Goal: Information Seeking & Learning: Learn about a topic

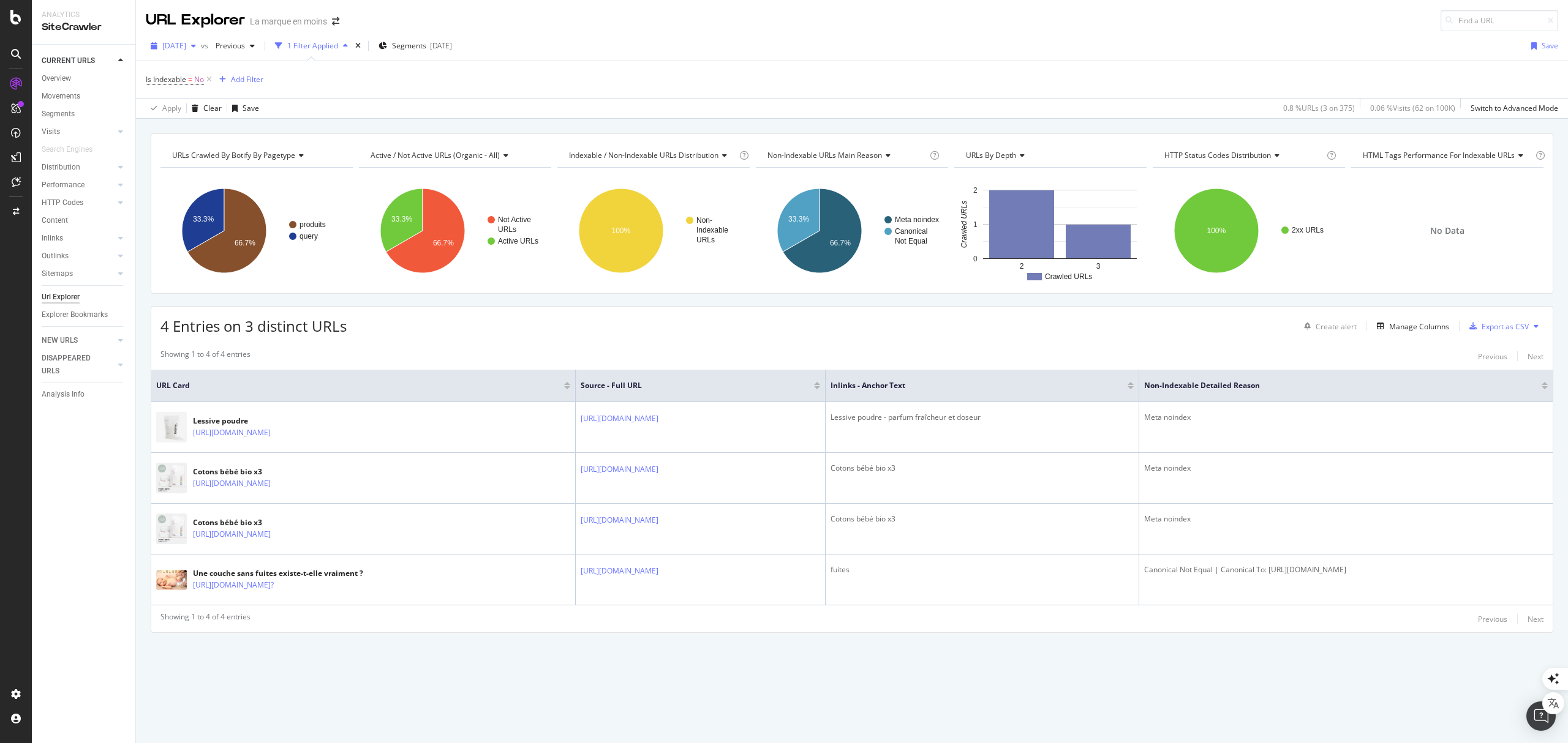
click at [186, 43] on span "[DATE]" at bounding box center [174, 45] width 24 height 10
click at [541, 102] on div "Apply Clear Save 0.8 % URLs ( 3 on 375 ) 0.06 % Visits ( 62 on 100K ) Switch to…" at bounding box center [852, 108] width 1432 height 20
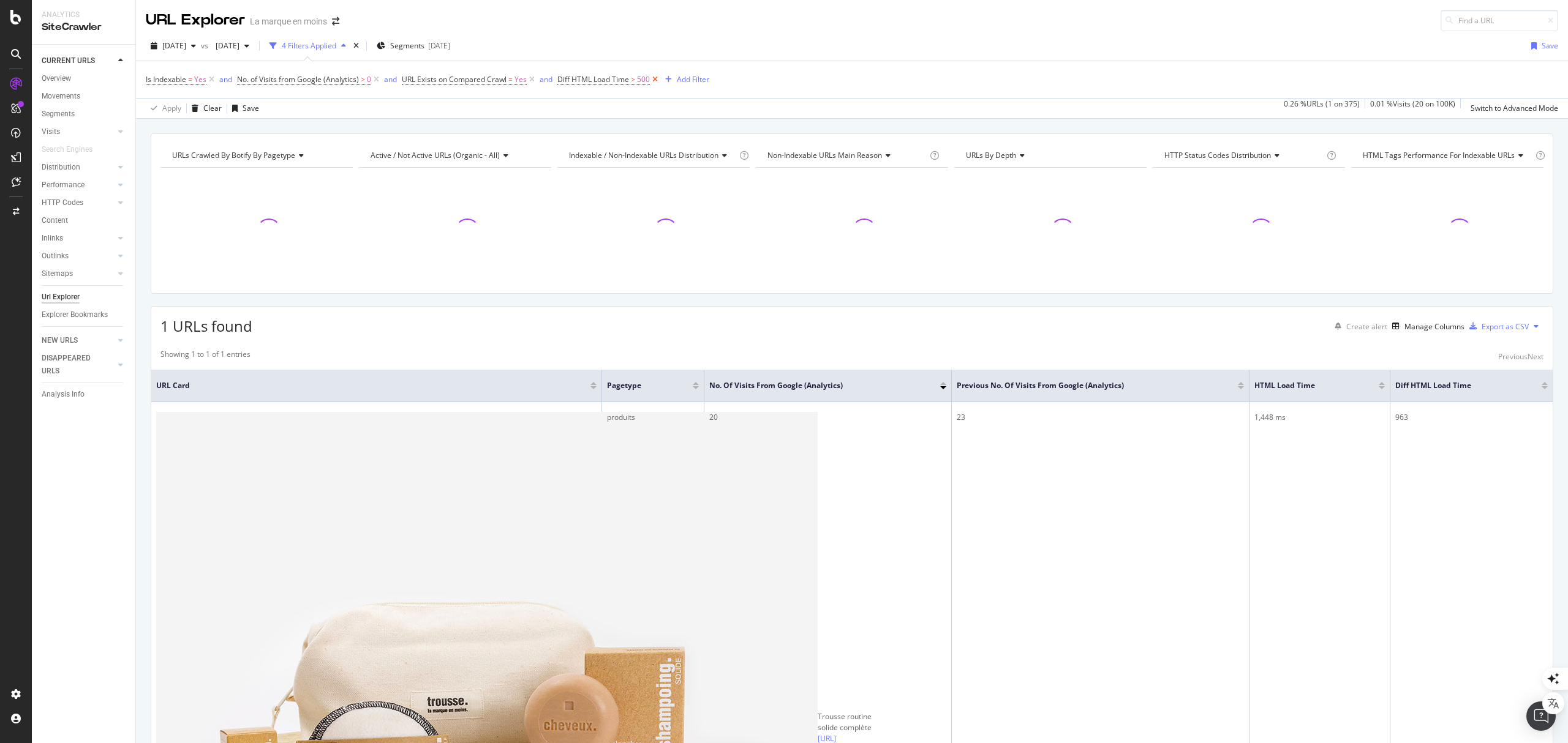
click at [655, 81] on icon at bounding box center [655, 79] width 10 height 12
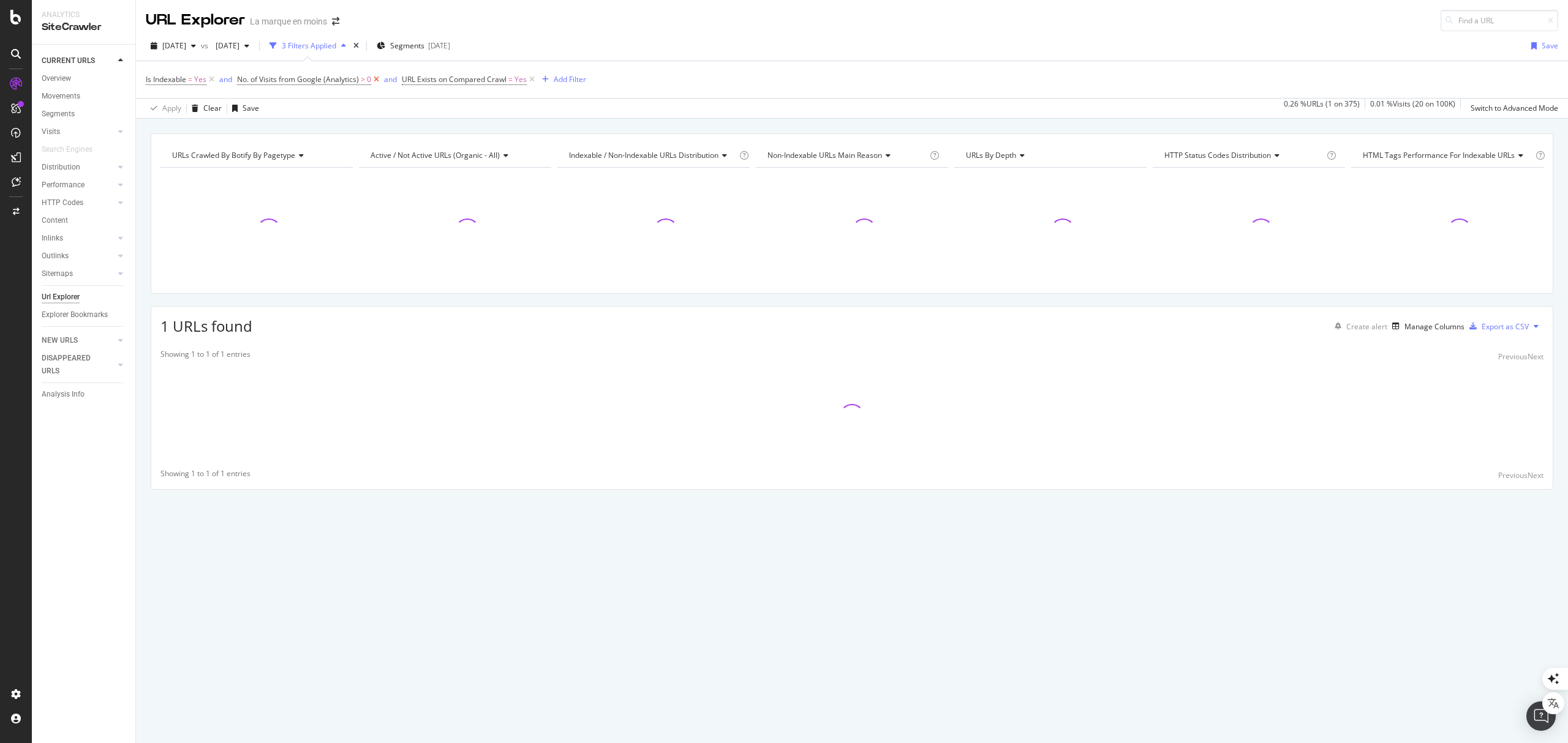
click at [373, 81] on icon at bounding box center [377, 79] width 10 height 12
click at [370, 79] on icon at bounding box center [367, 79] width 10 height 12
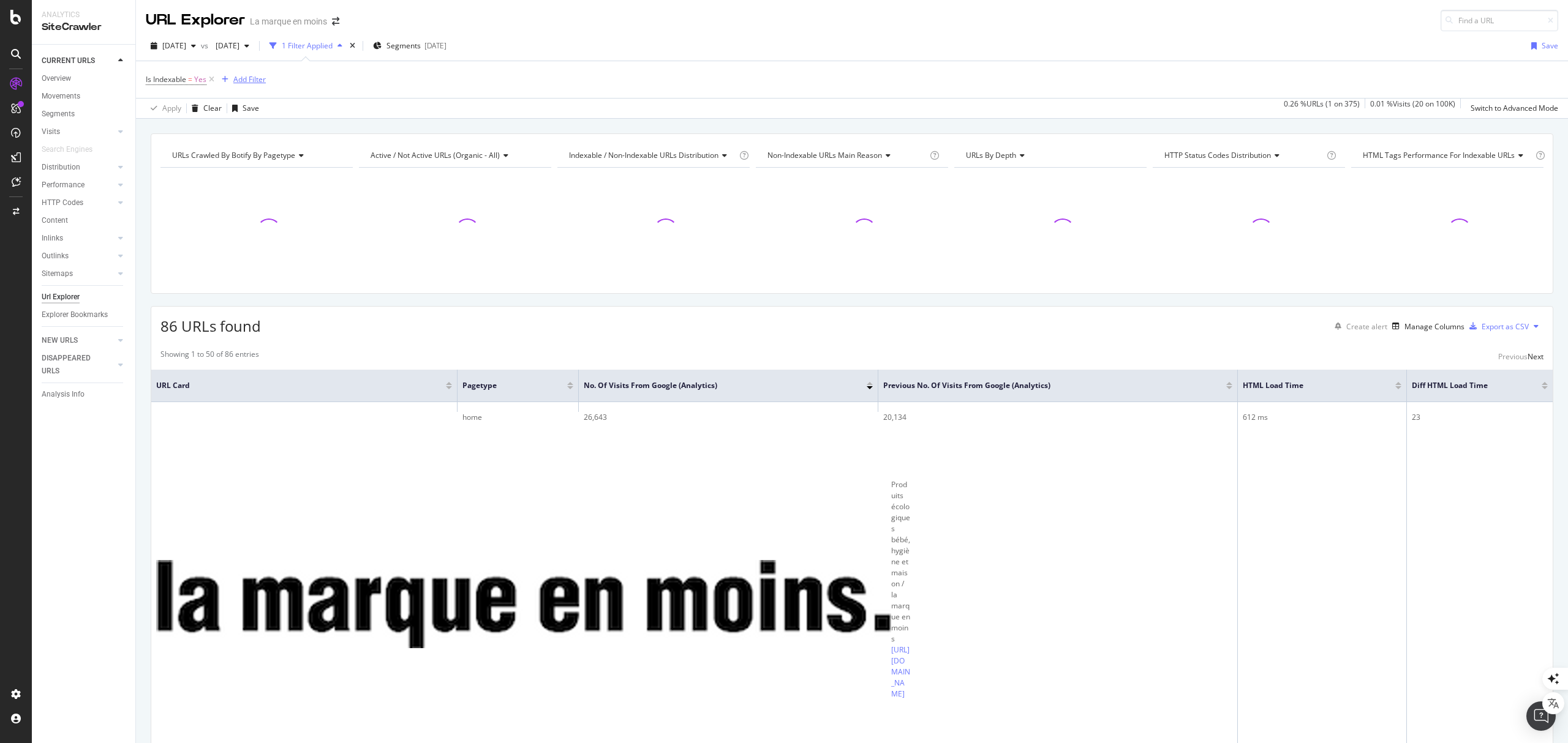
click at [256, 82] on div "Add Filter" at bounding box center [249, 79] width 32 height 10
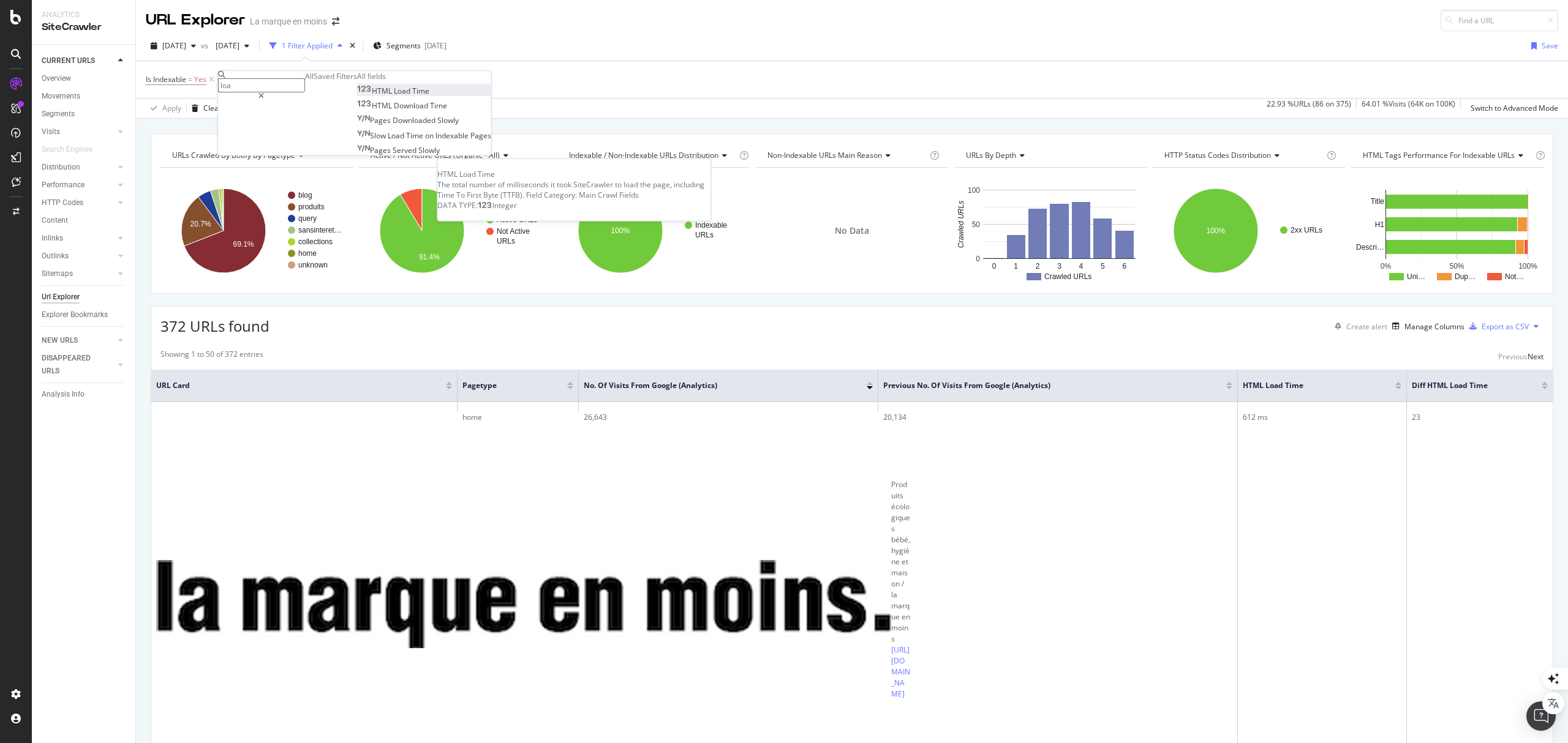
type input "loa"
click at [412, 96] on span "Time" at bounding box center [421, 91] width 17 height 10
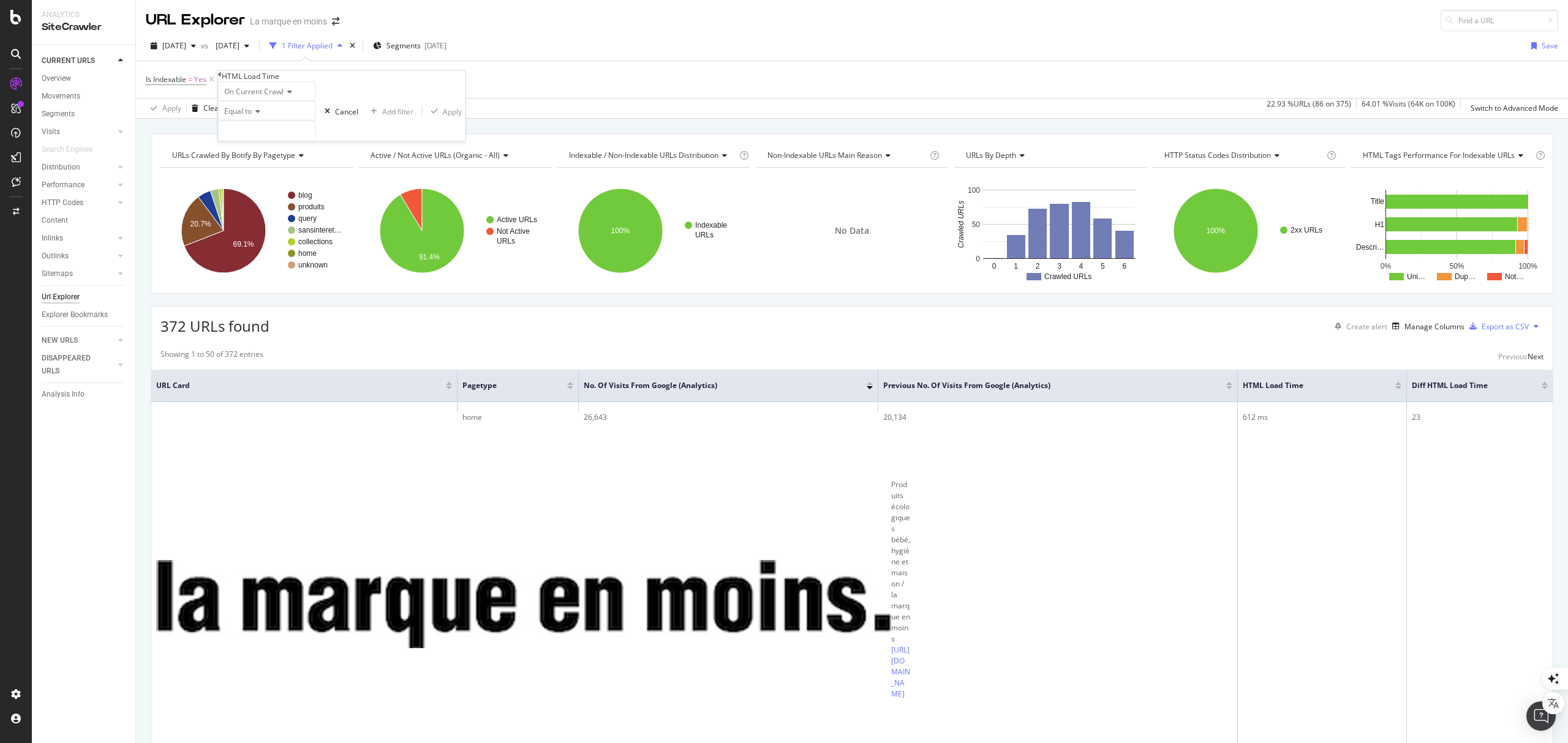
click at [260, 115] on icon at bounding box center [256, 111] width 8 height 7
click at [258, 184] on span "Greater than" at bounding box center [243, 178] width 44 height 10
click at [254, 141] on input "number" at bounding box center [267, 131] width 98 height 21
type input "1000"
click at [443, 116] on div "Apply" at bounding box center [452, 111] width 19 height 10
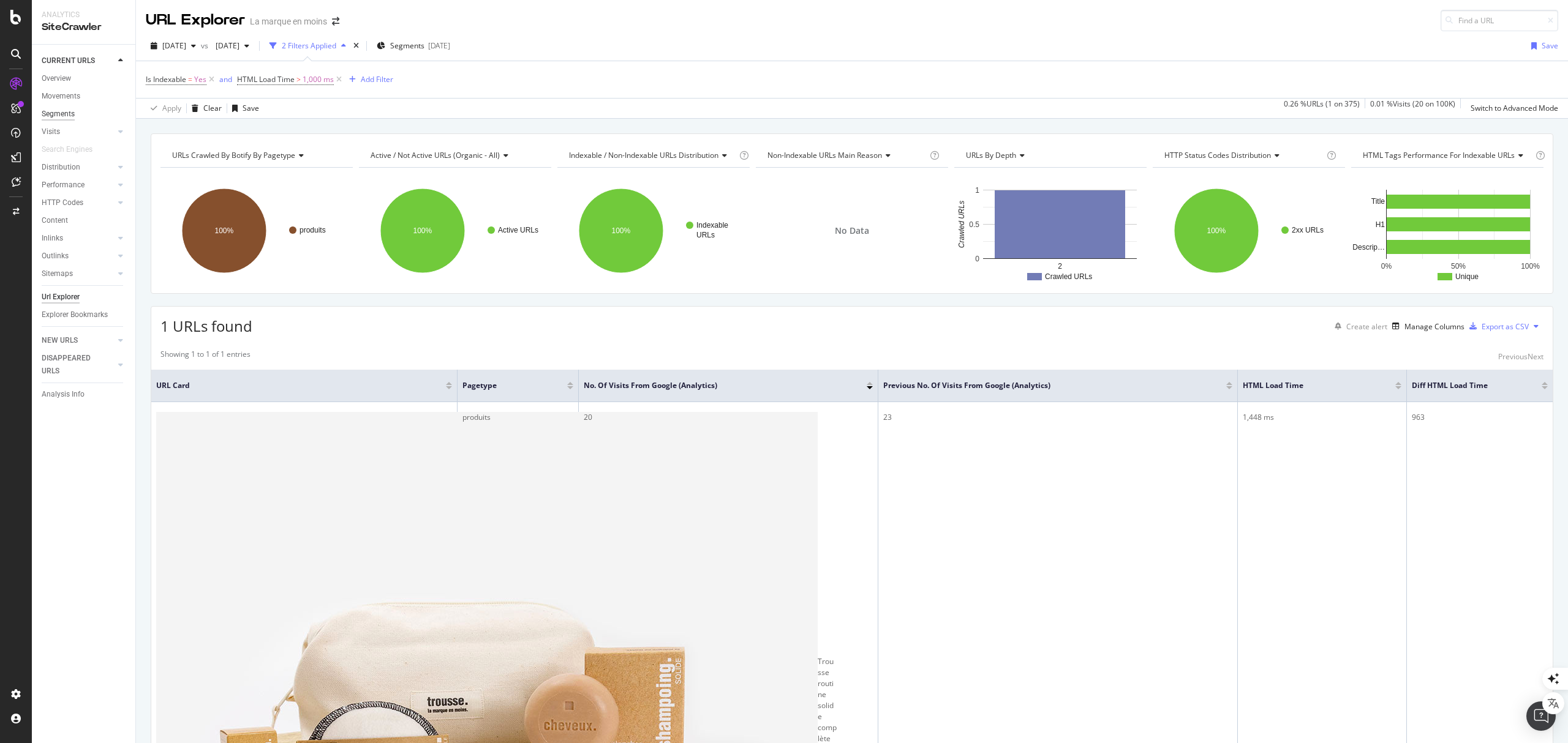
click at [54, 110] on div "Segments" at bounding box center [58, 114] width 33 height 13
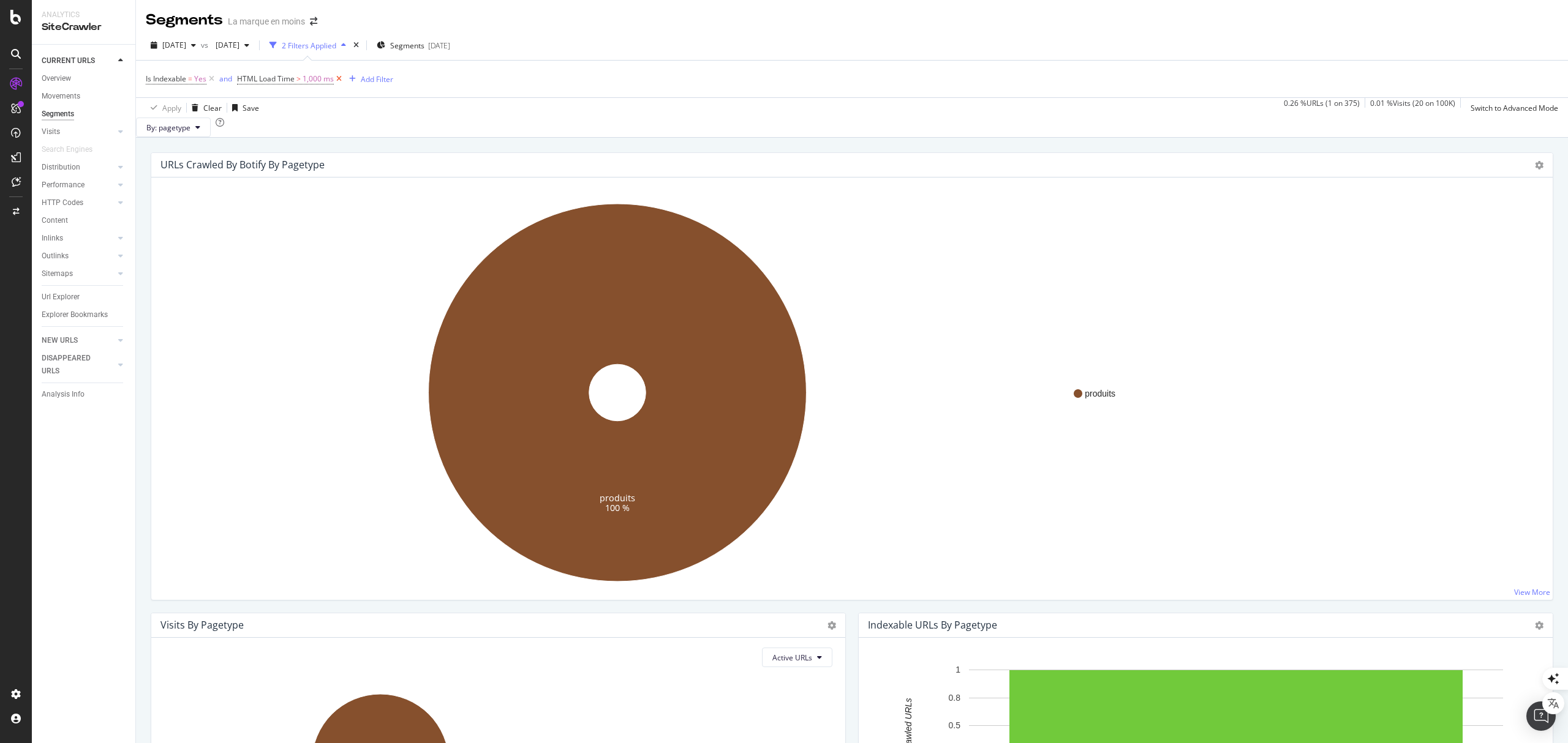
click at [338, 79] on icon at bounding box center [339, 79] width 10 height 12
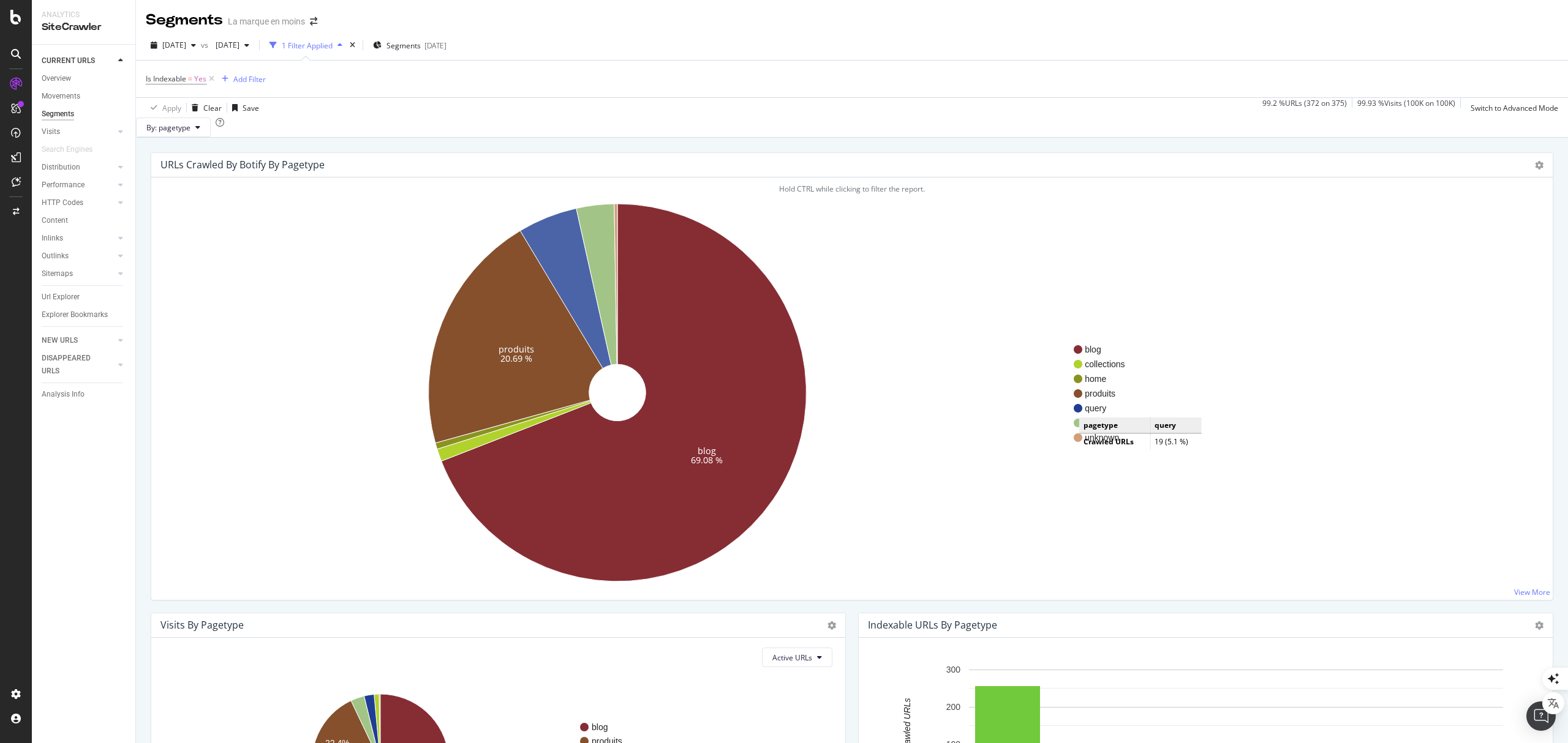
click at [1091, 415] on span "query" at bounding box center [1113, 408] width 56 height 12
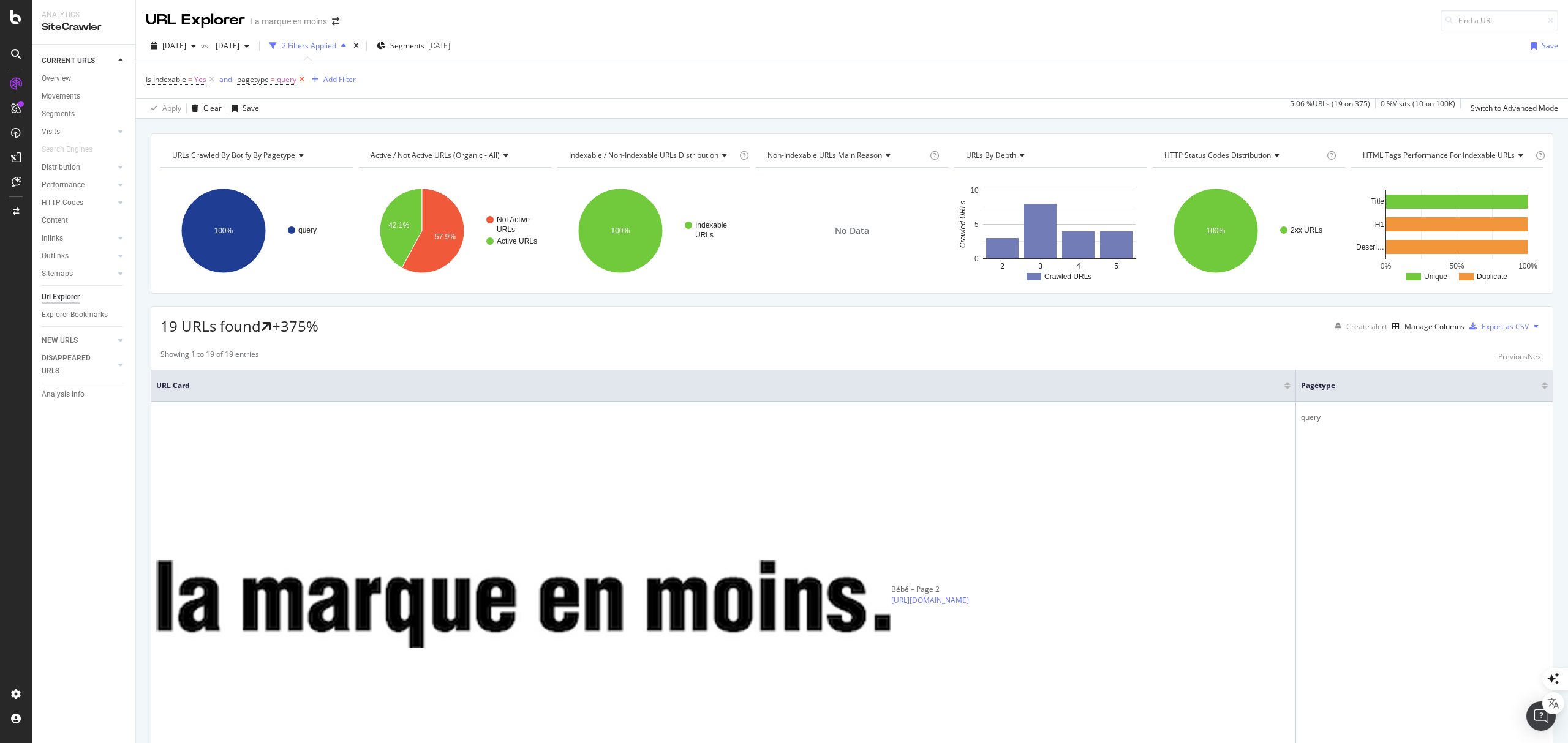
click at [301, 79] on icon at bounding box center [302, 79] width 10 height 12
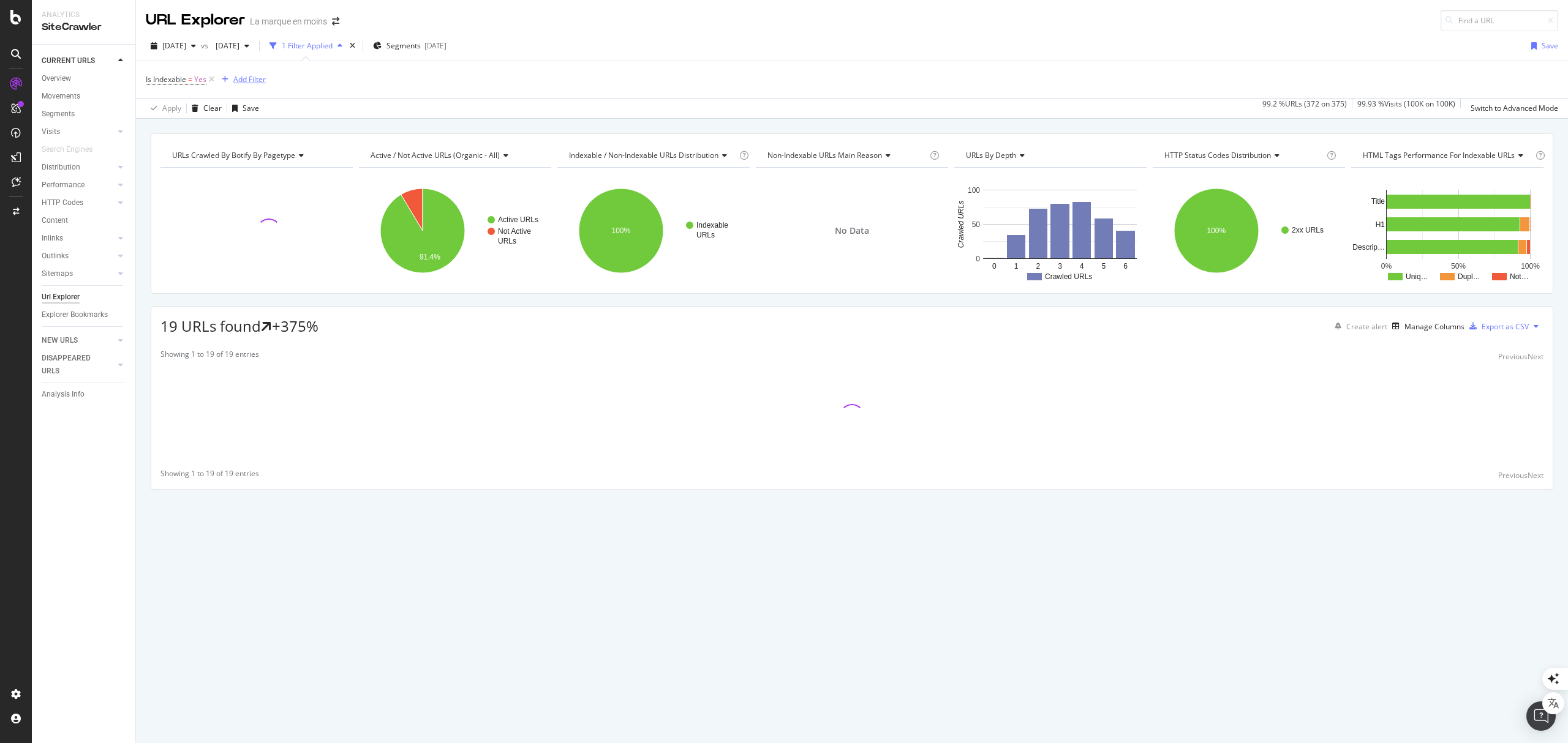
click at [245, 77] on div "Add Filter" at bounding box center [249, 79] width 32 height 10
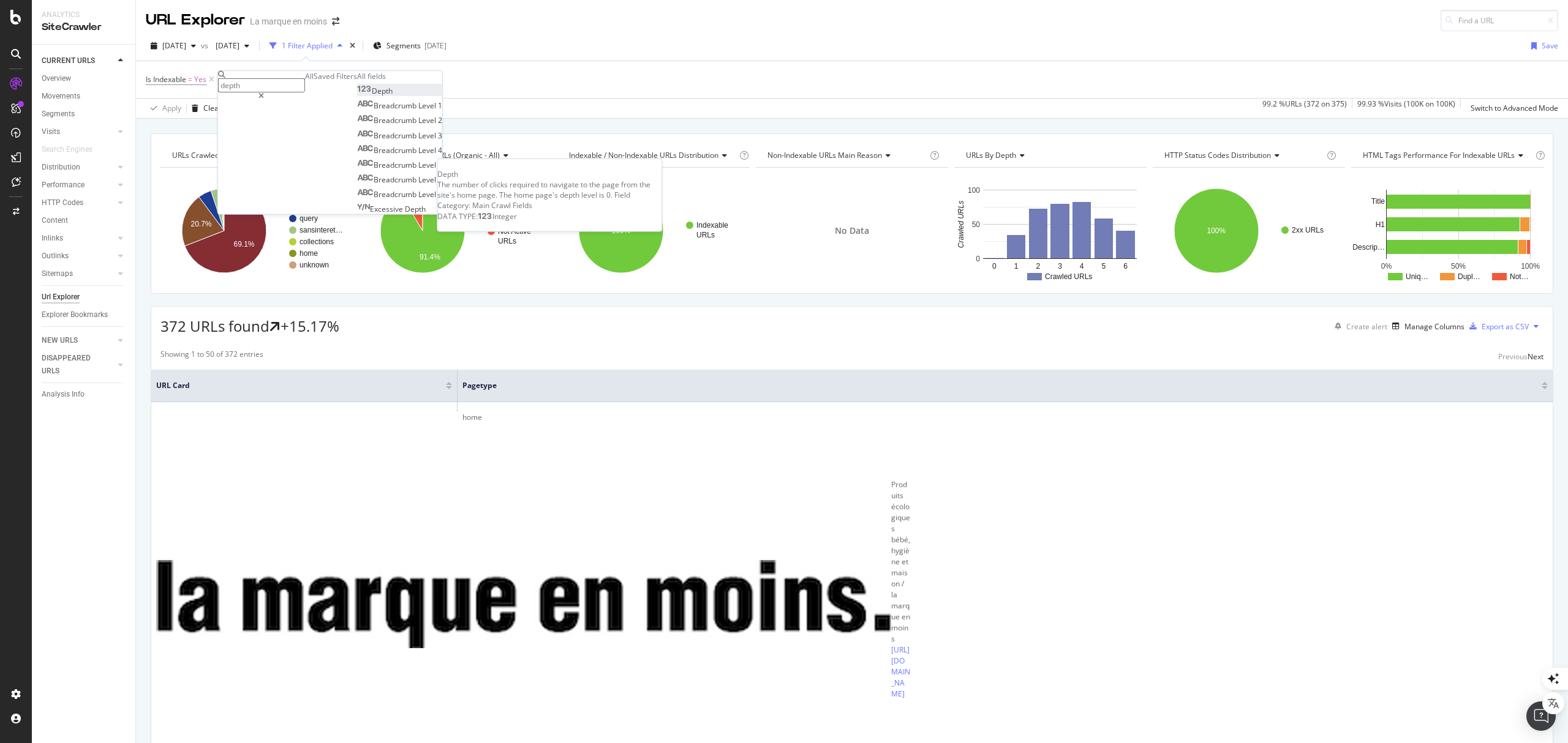
type input "depth"
click at [372, 96] on span "Depth" at bounding box center [382, 91] width 21 height 10
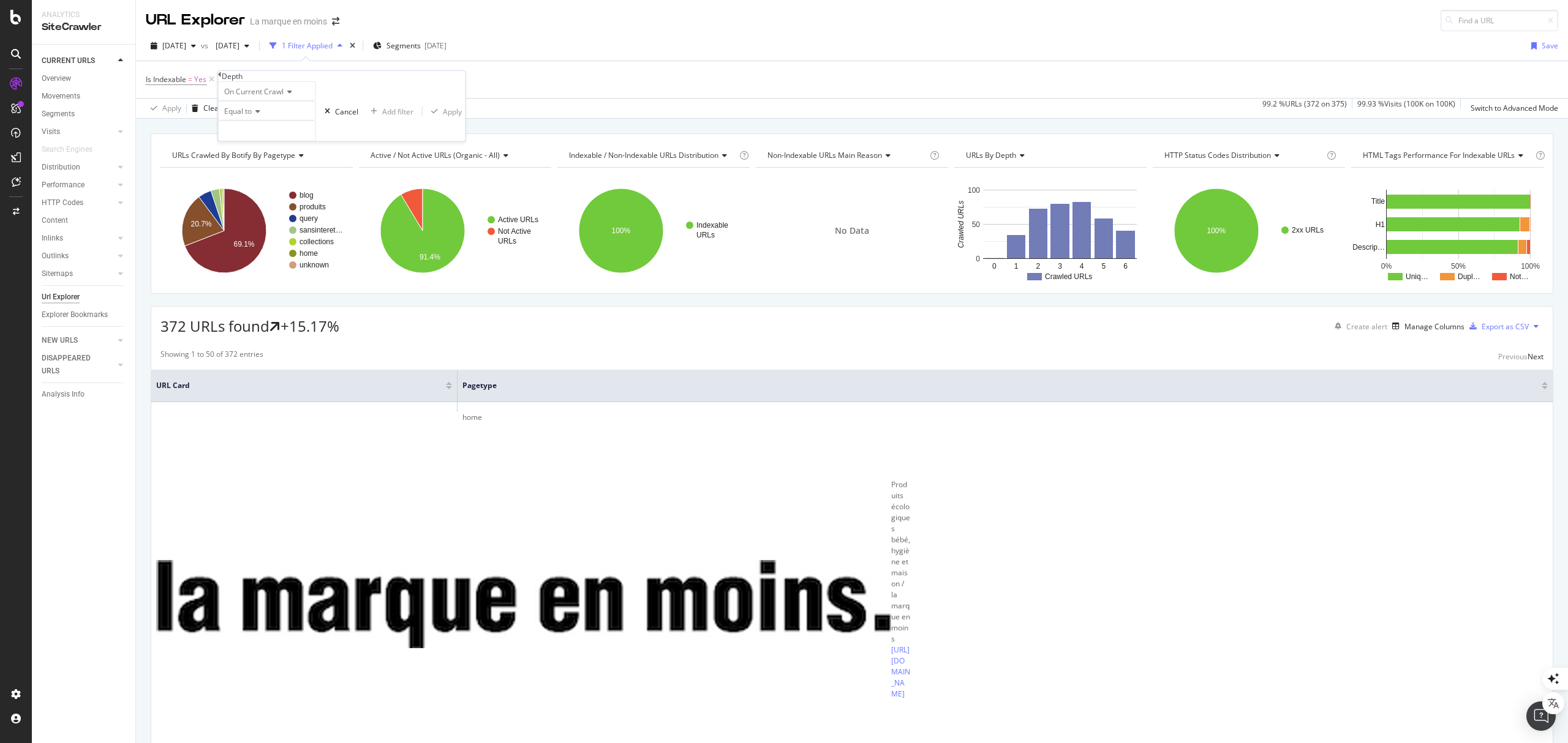
click at [265, 121] on div "Equal to" at bounding box center [267, 111] width 98 height 19
click at [266, 184] on span "Greater than" at bounding box center [243, 178] width 44 height 10
click at [265, 141] on input "number" at bounding box center [267, 131] width 98 height 21
type input "3"
click at [443, 116] on div "Apply" at bounding box center [452, 111] width 19 height 10
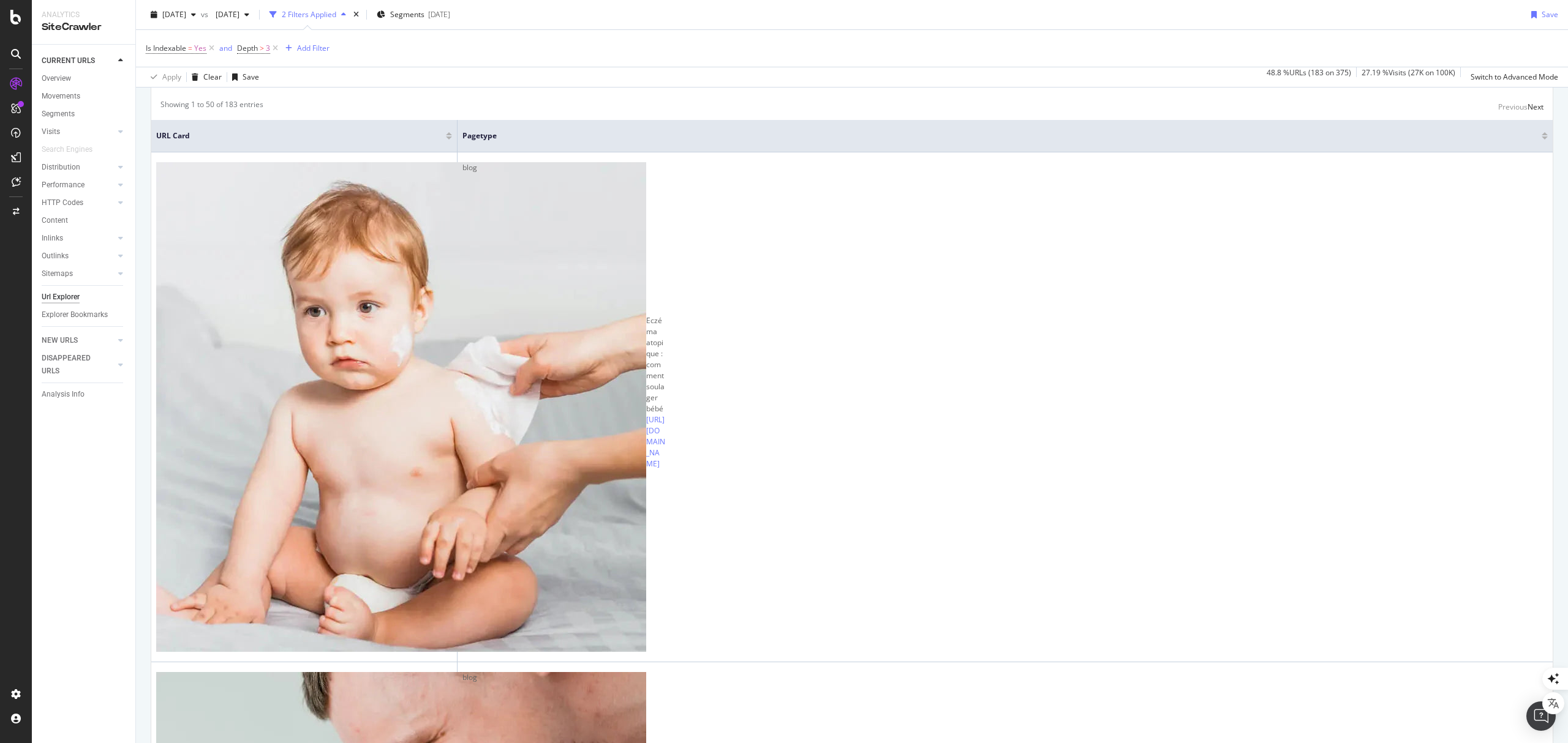
scroll to position [163, 0]
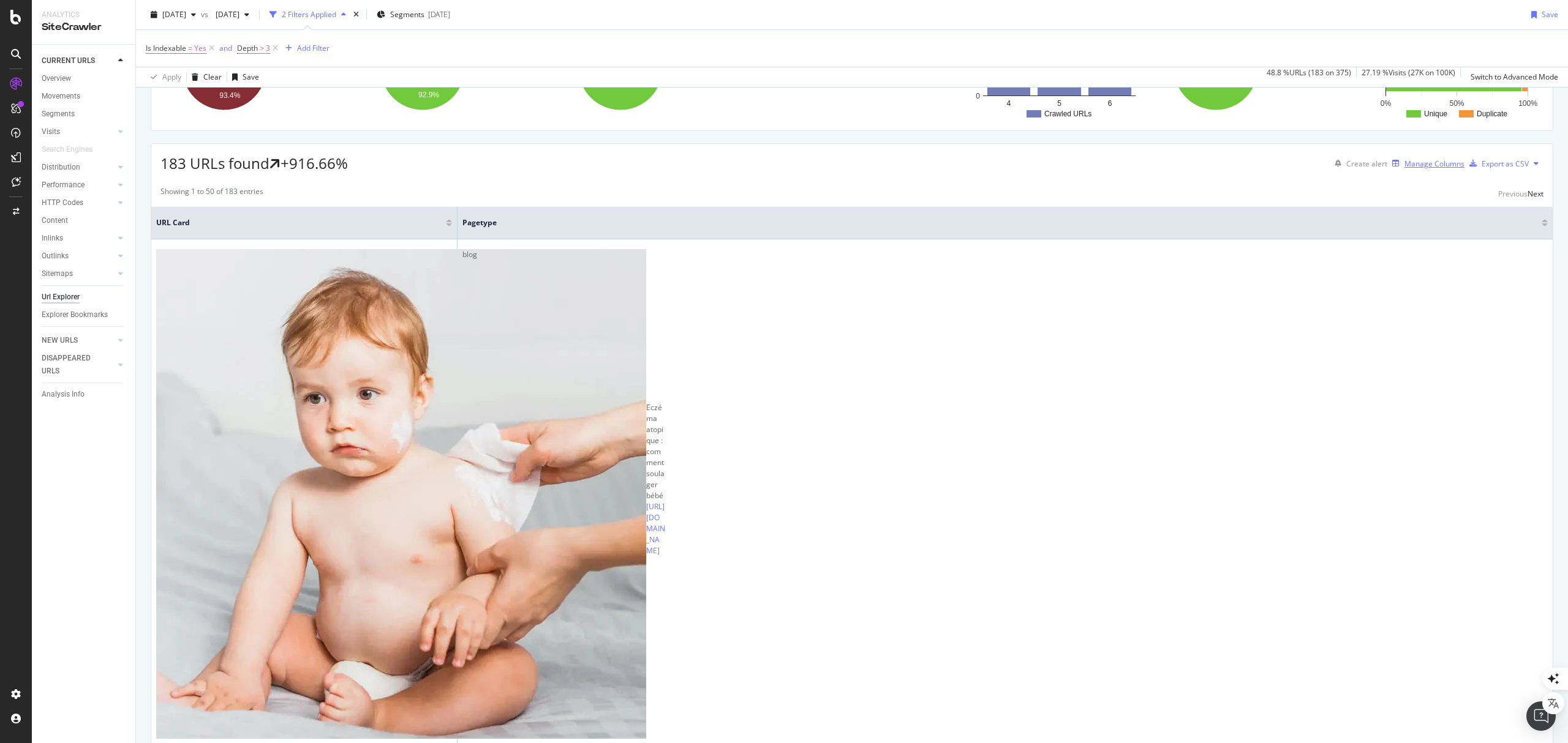
click at [1404, 167] on div "Manage Columns" at bounding box center [1434, 164] width 60 height 10
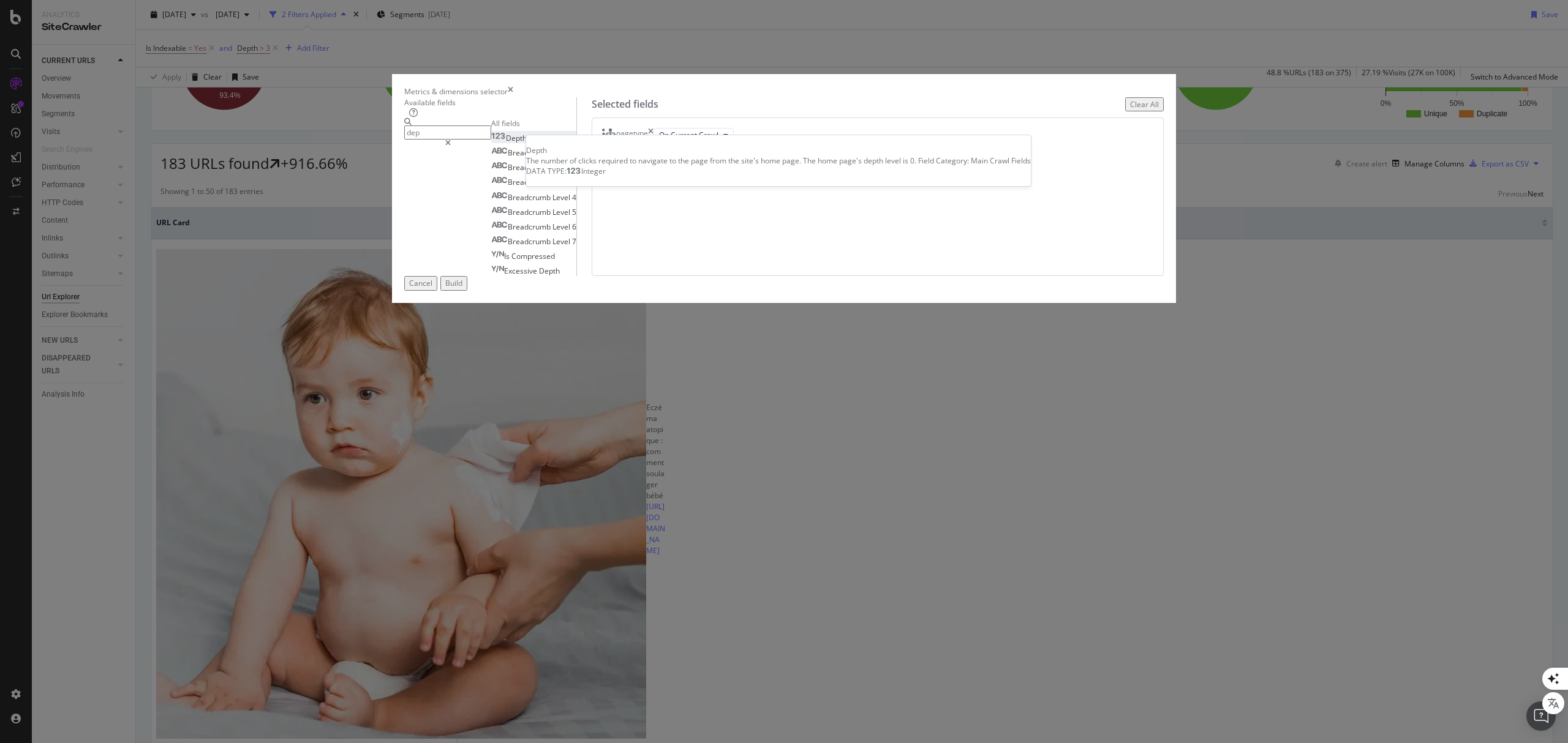
type input "dep"
click at [527, 143] on div "Depth" at bounding box center [509, 138] width 36 height 10
click at [462, 288] on div "Build" at bounding box center [454, 283] width 17 height 10
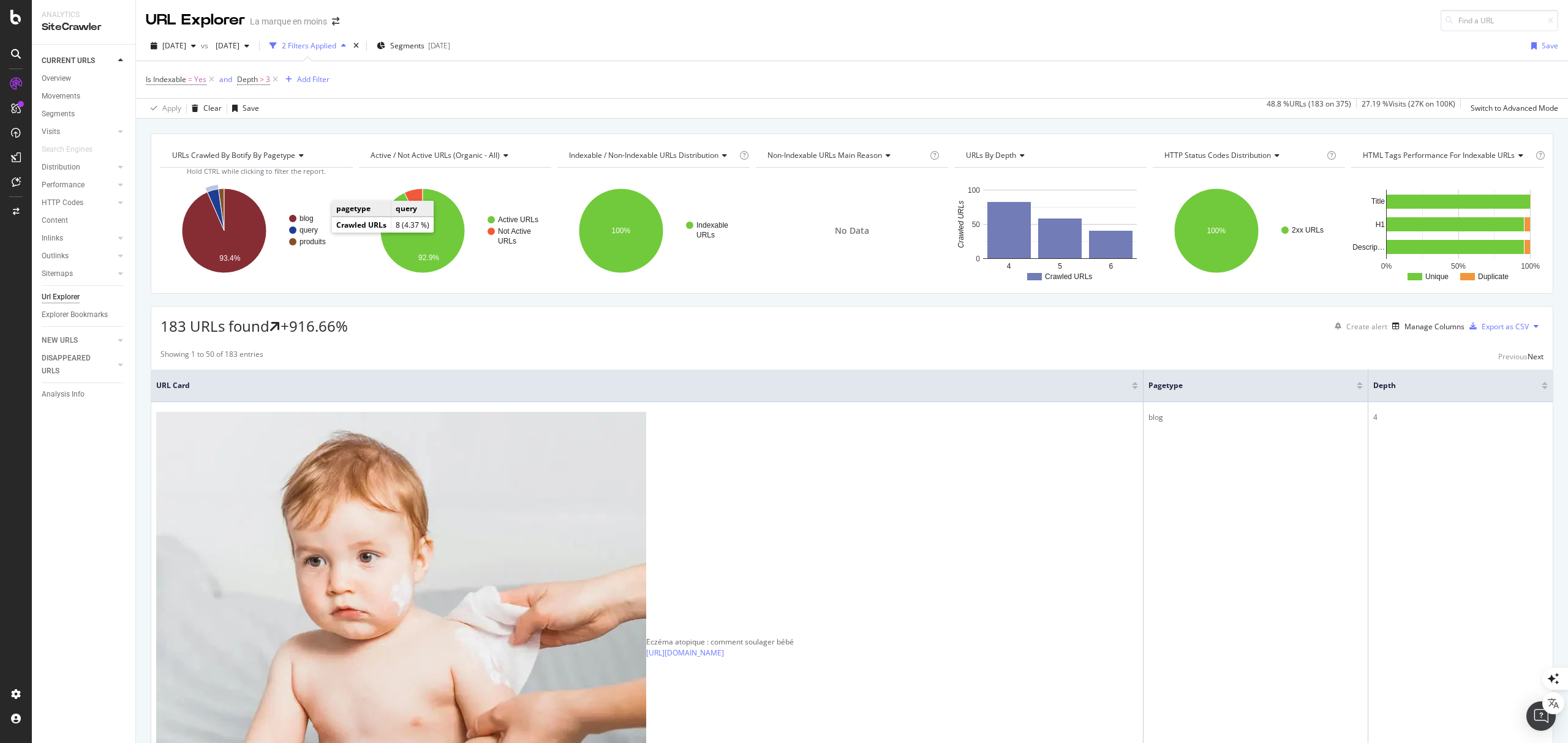
click at [309, 230] on text "query" at bounding box center [308, 230] width 18 height 8
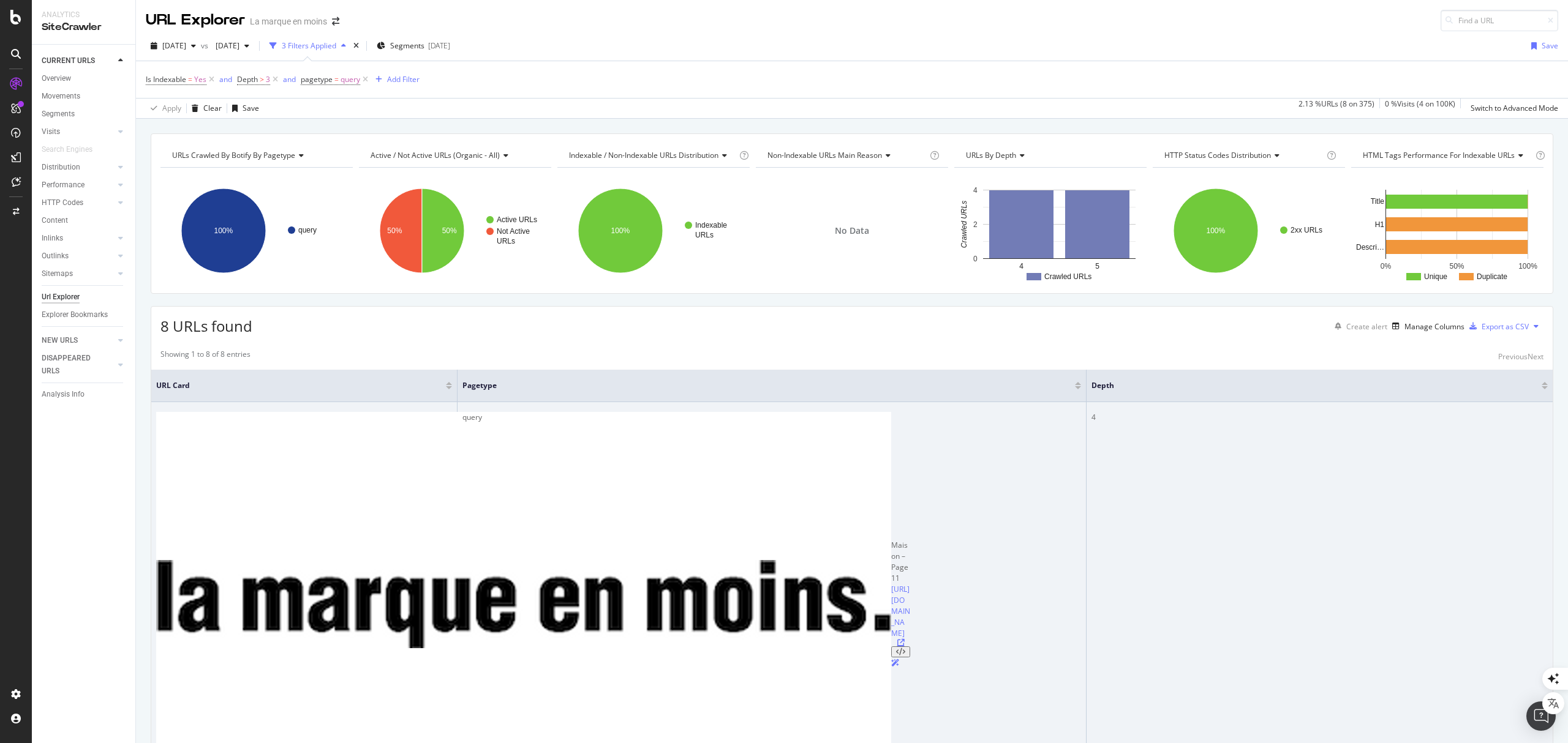
click at [897, 639] on icon at bounding box center [901, 642] width 7 height 7
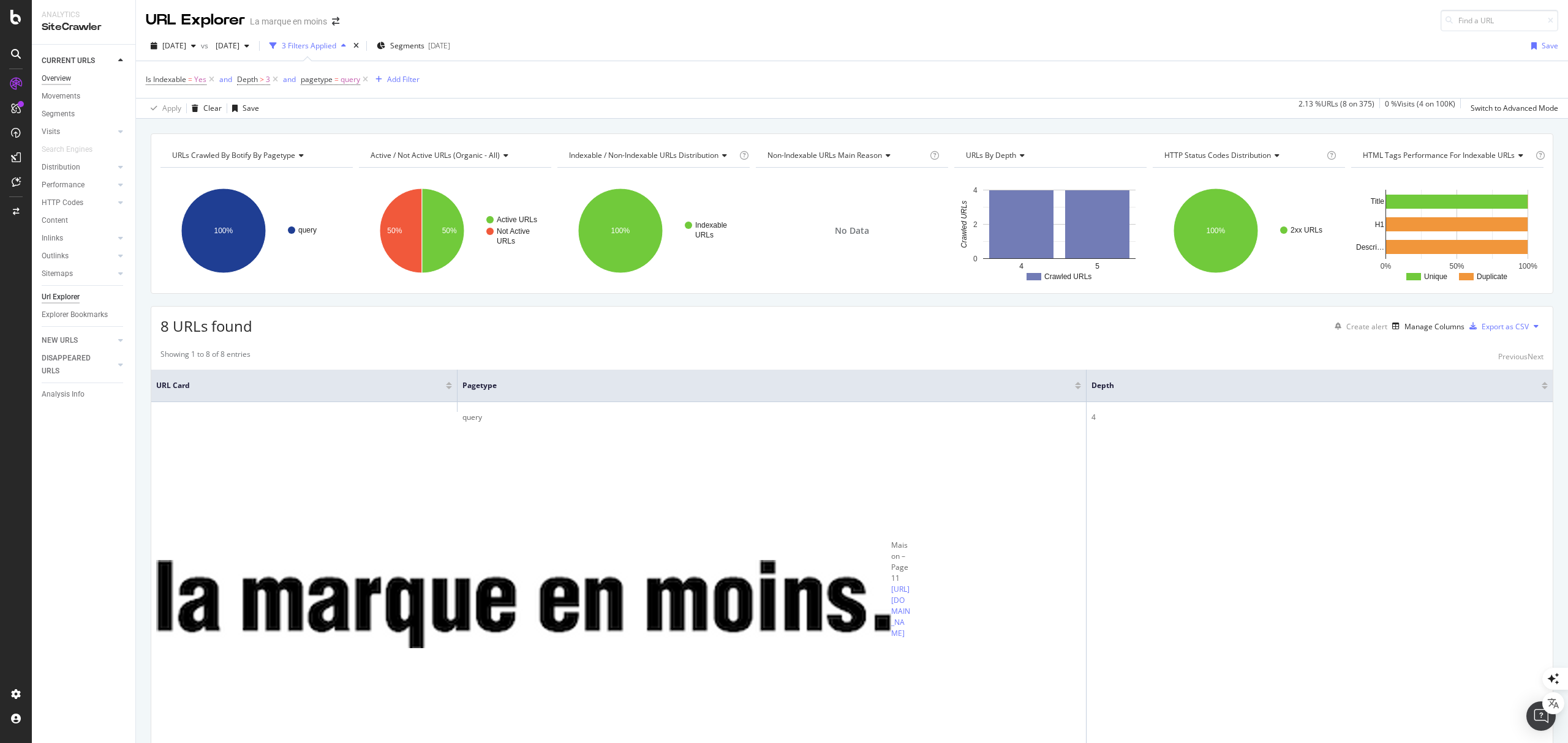
click at [47, 80] on div "Overview" at bounding box center [56, 79] width 29 height 13
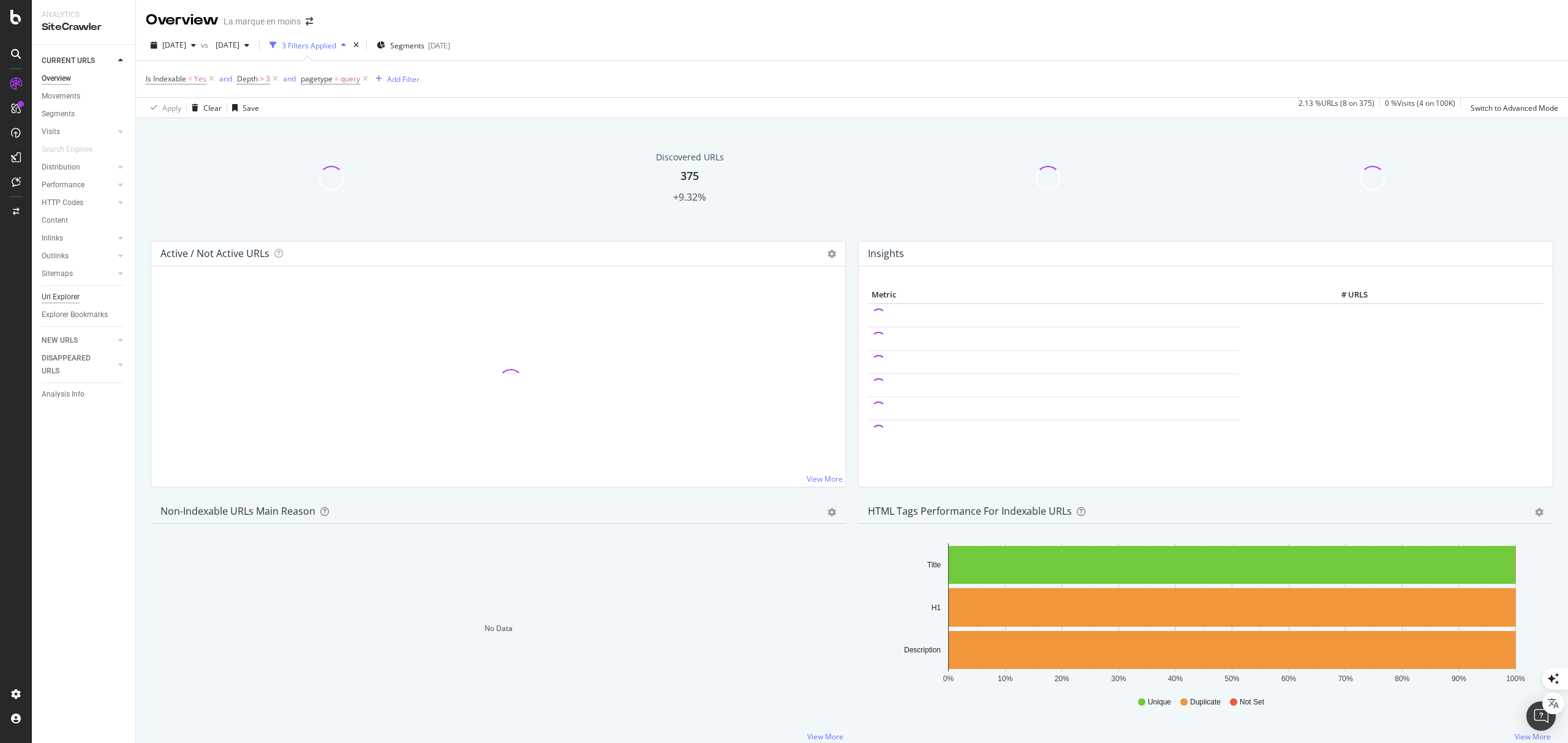
click at [72, 295] on div "Url Explorer" at bounding box center [60, 297] width 38 height 13
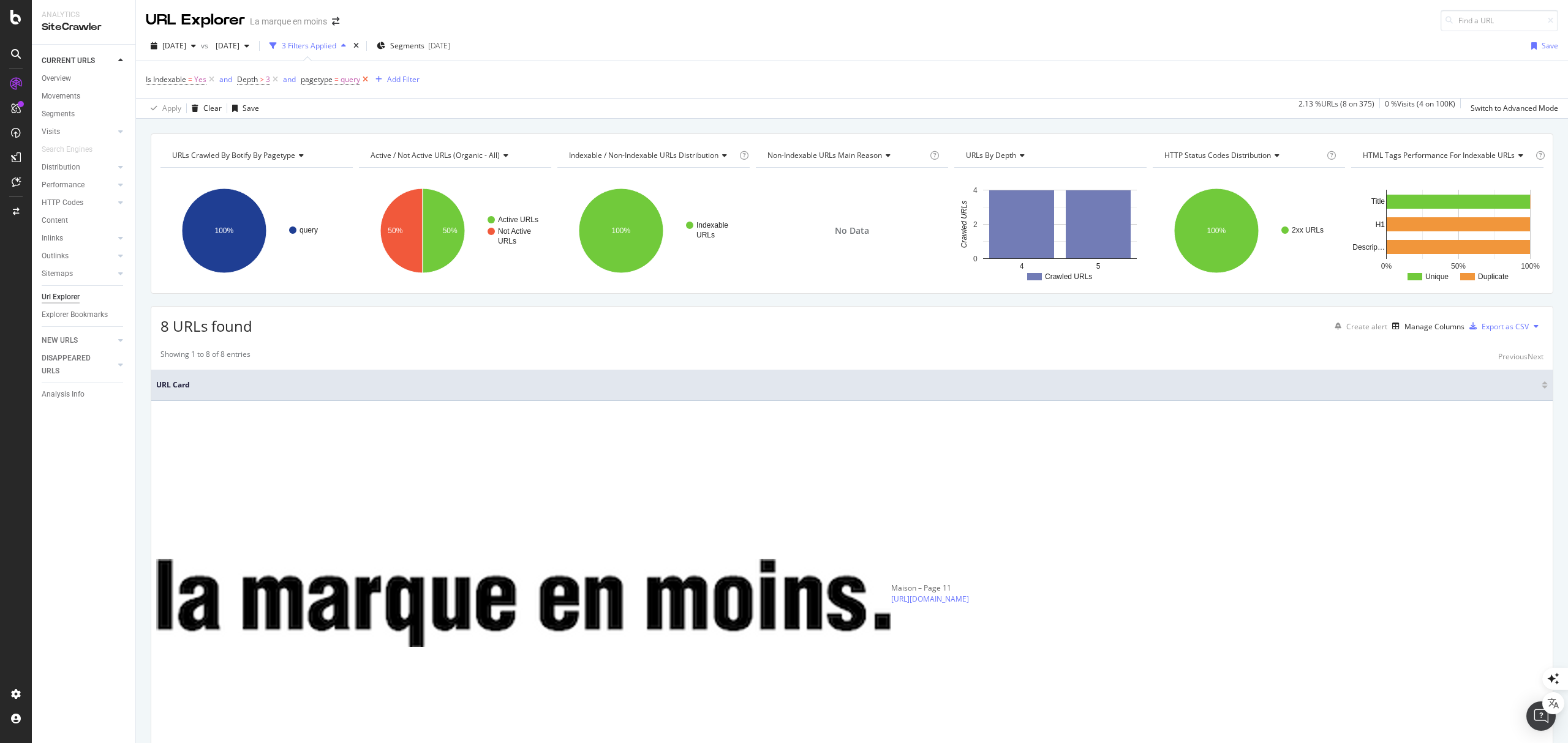
click at [366, 84] on icon at bounding box center [366, 79] width 10 height 12
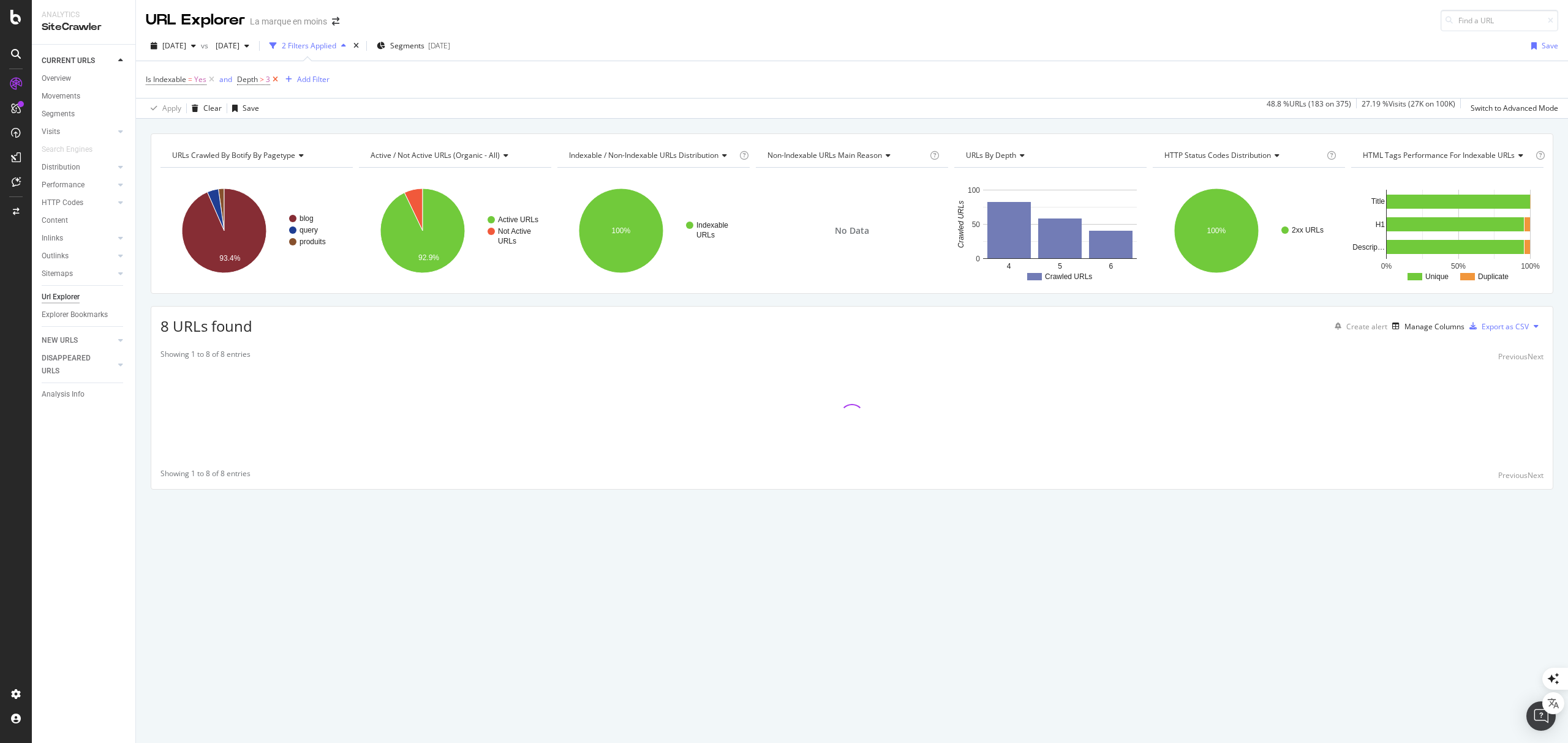
click at [276, 81] on icon at bounding box center [275, 79] width 10 height 12
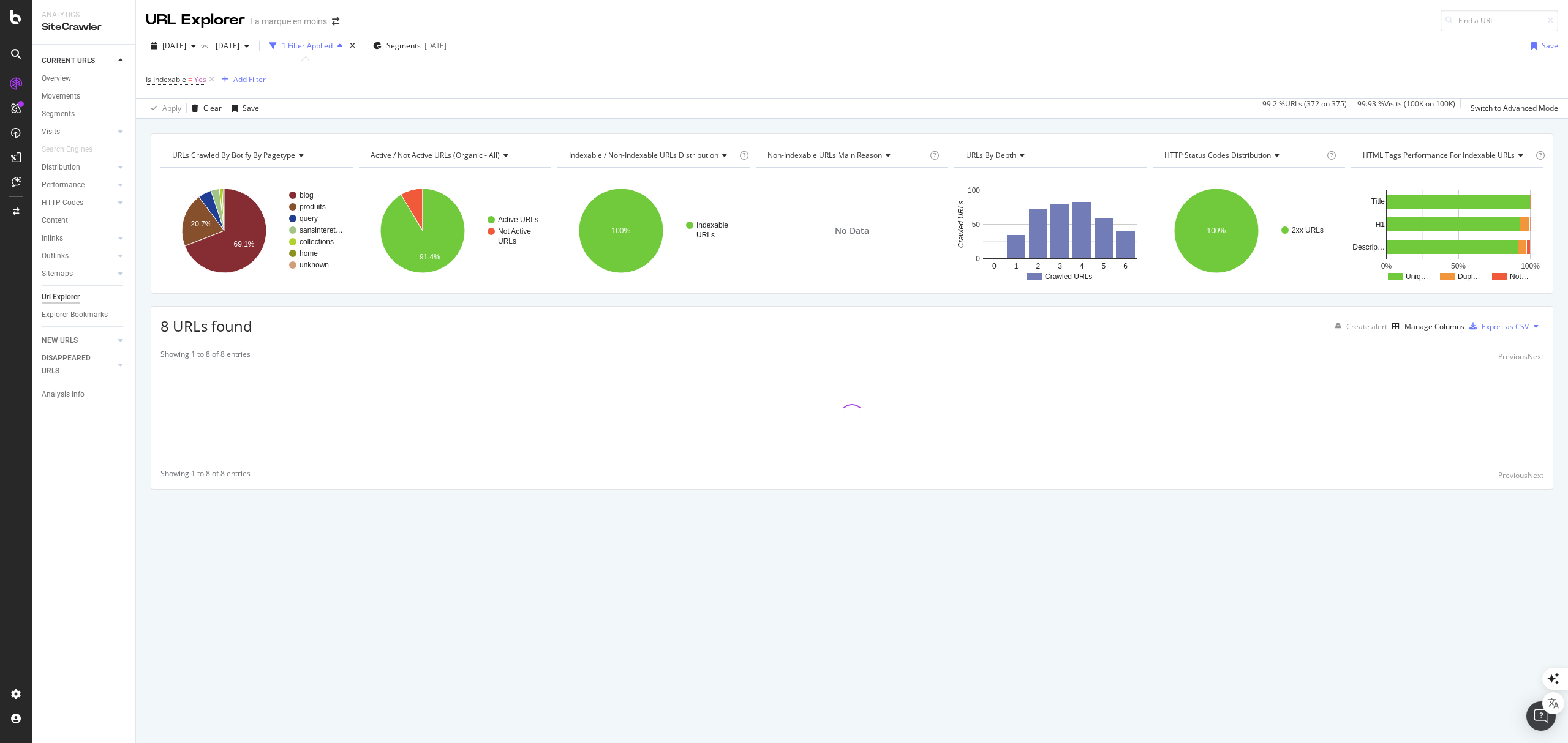
click at [250, 82] on div "Add Filter" at bounding box center [249, 79] width 32 height 10
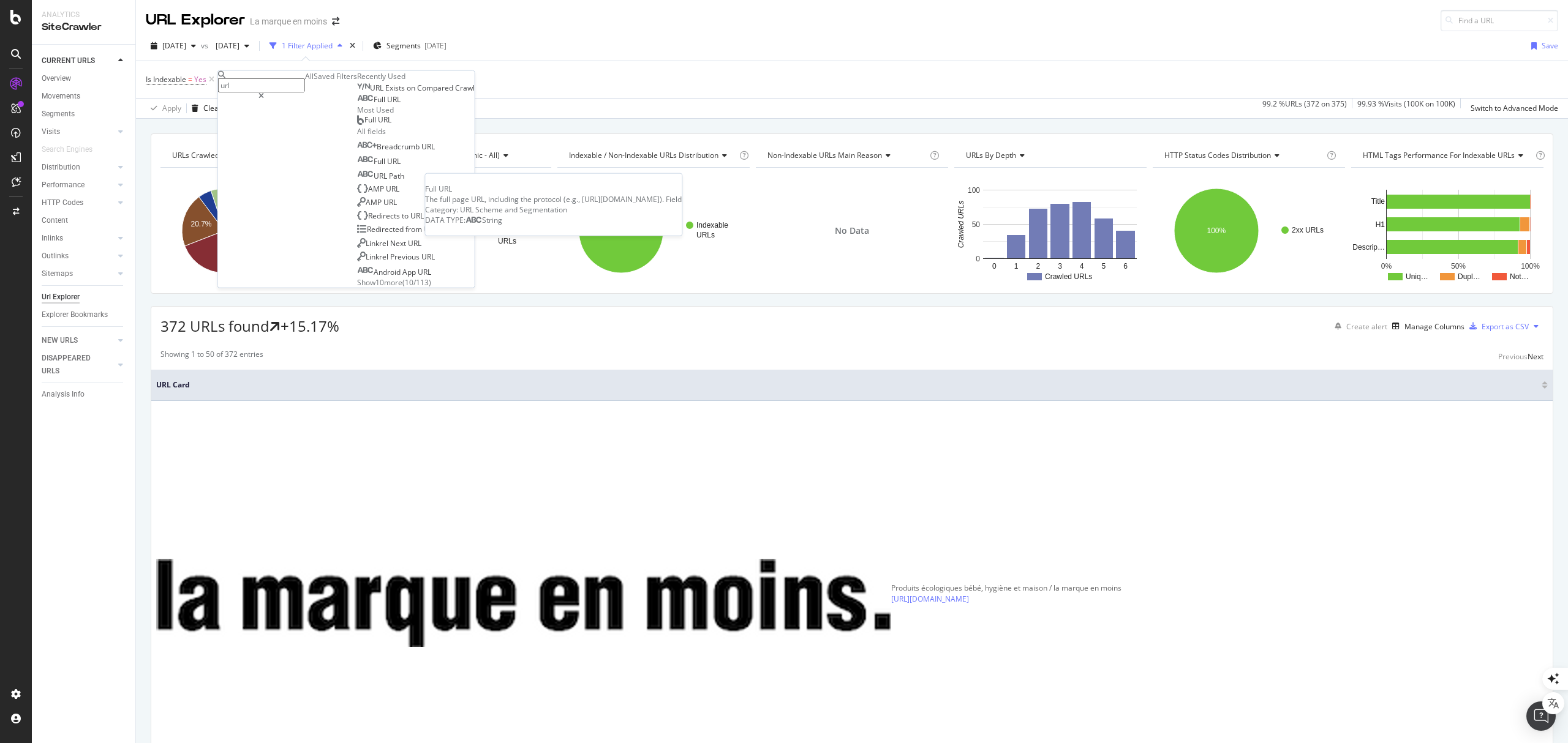
type input "url"
click at [387, 104] on span "URL" at bounding box center [393, 99] width 14 height 10
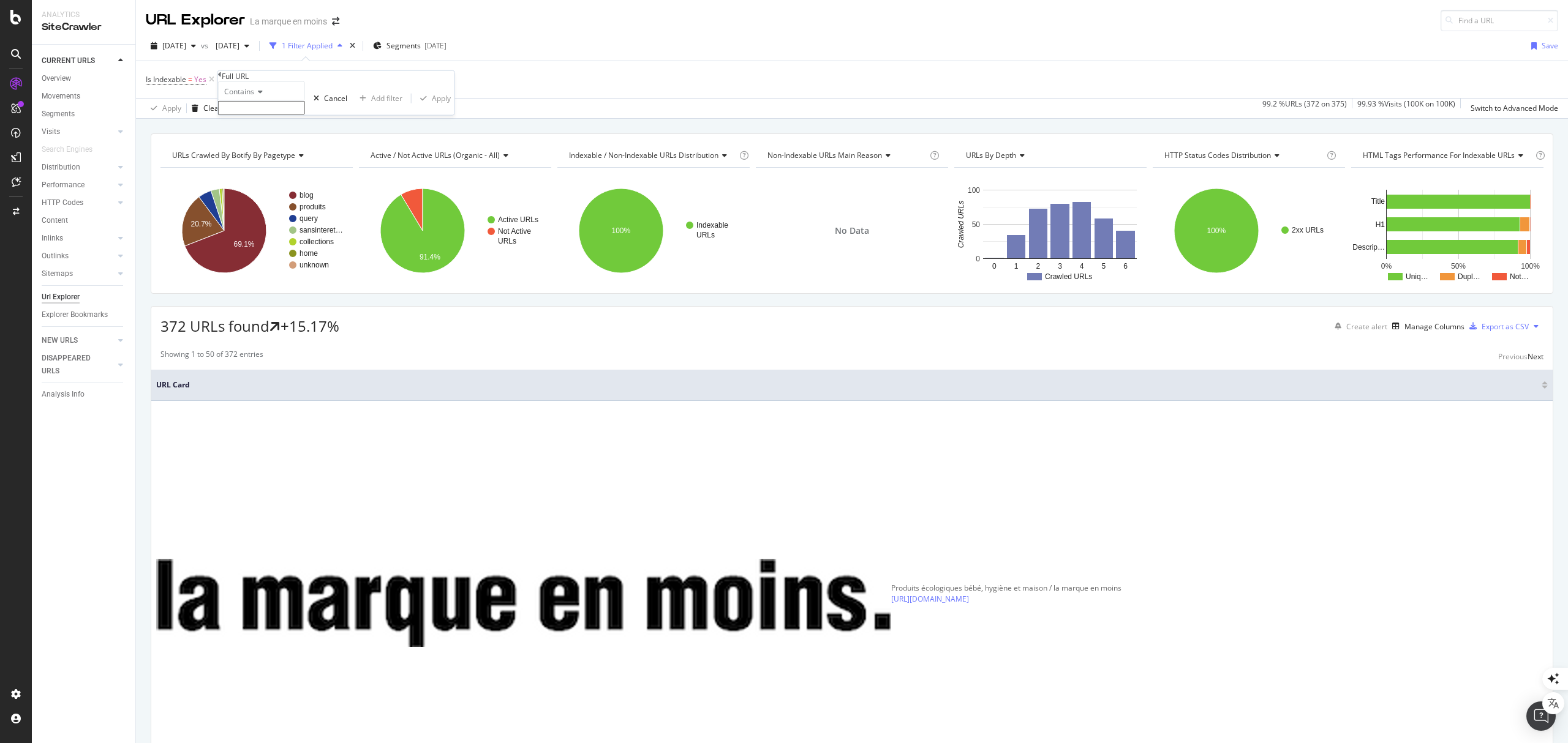
click at [271, 115] on input "text" at bounding box center [262, 108] width 87 height 14
type input "abonne"
click at [432, 107] on div "Apply" at bounding box center [441, 102] width 19 height 10
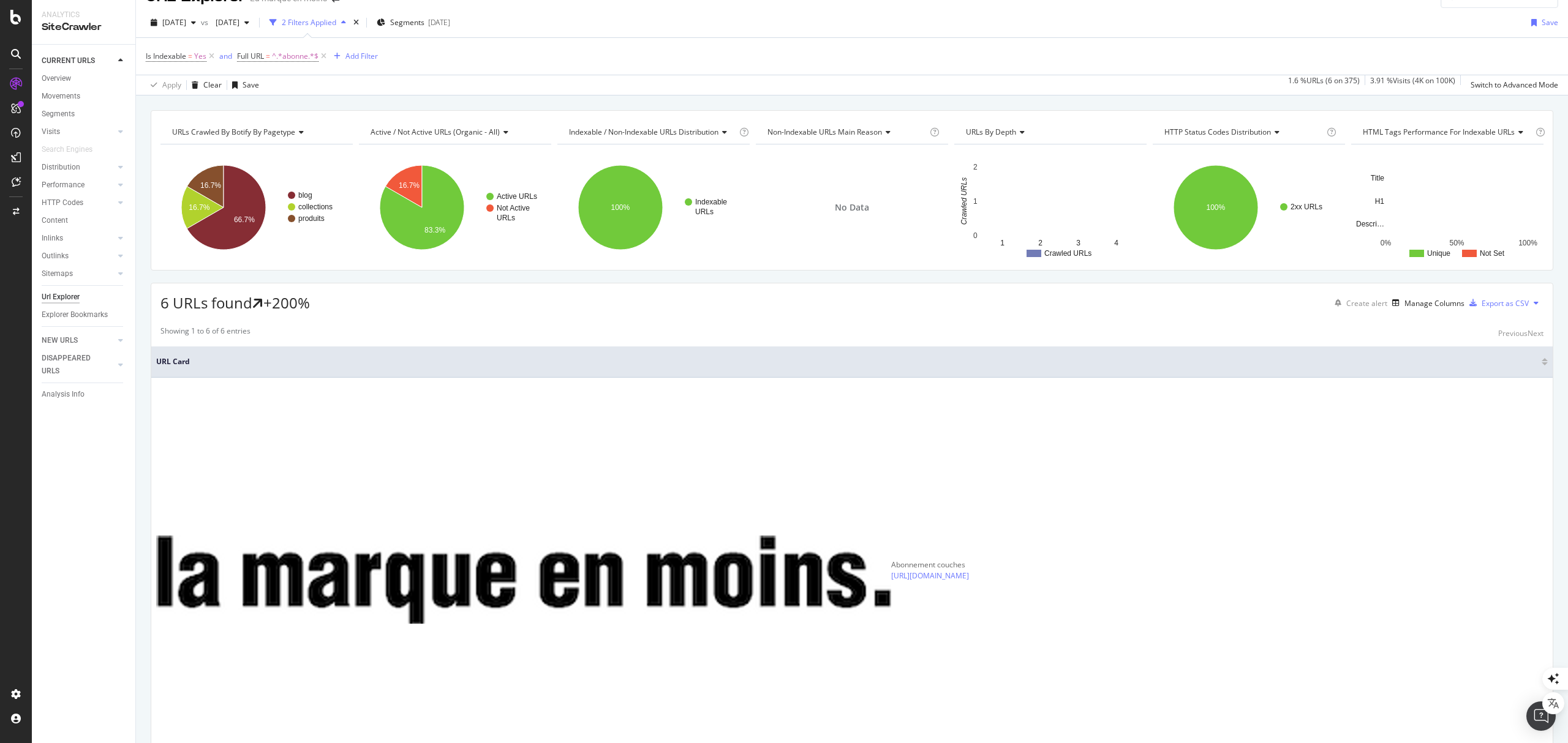
scroll to position [37, 0]
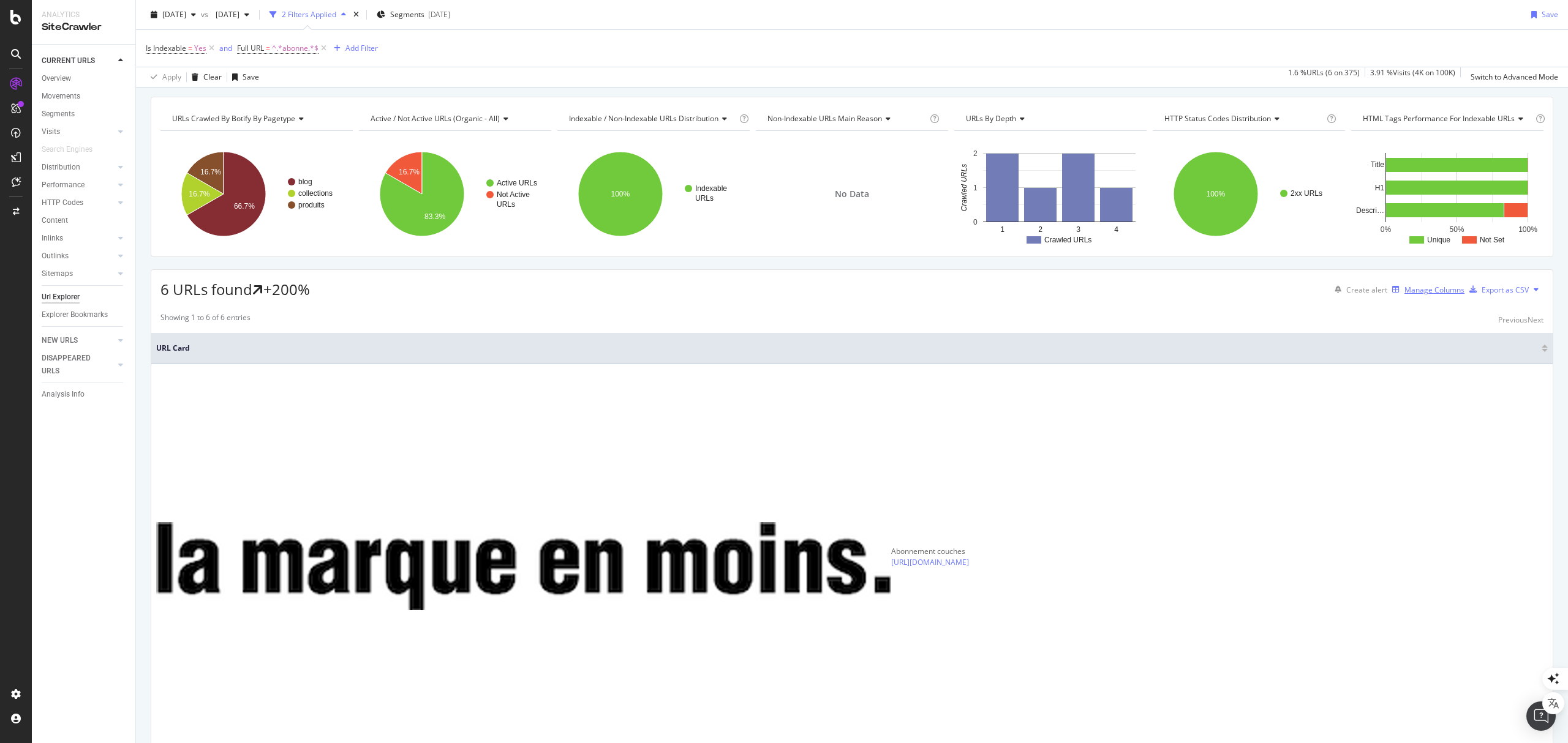
click at [1405, 292] on div "Manage Columns" at bounding box center [1434, 290] width 60 height 10
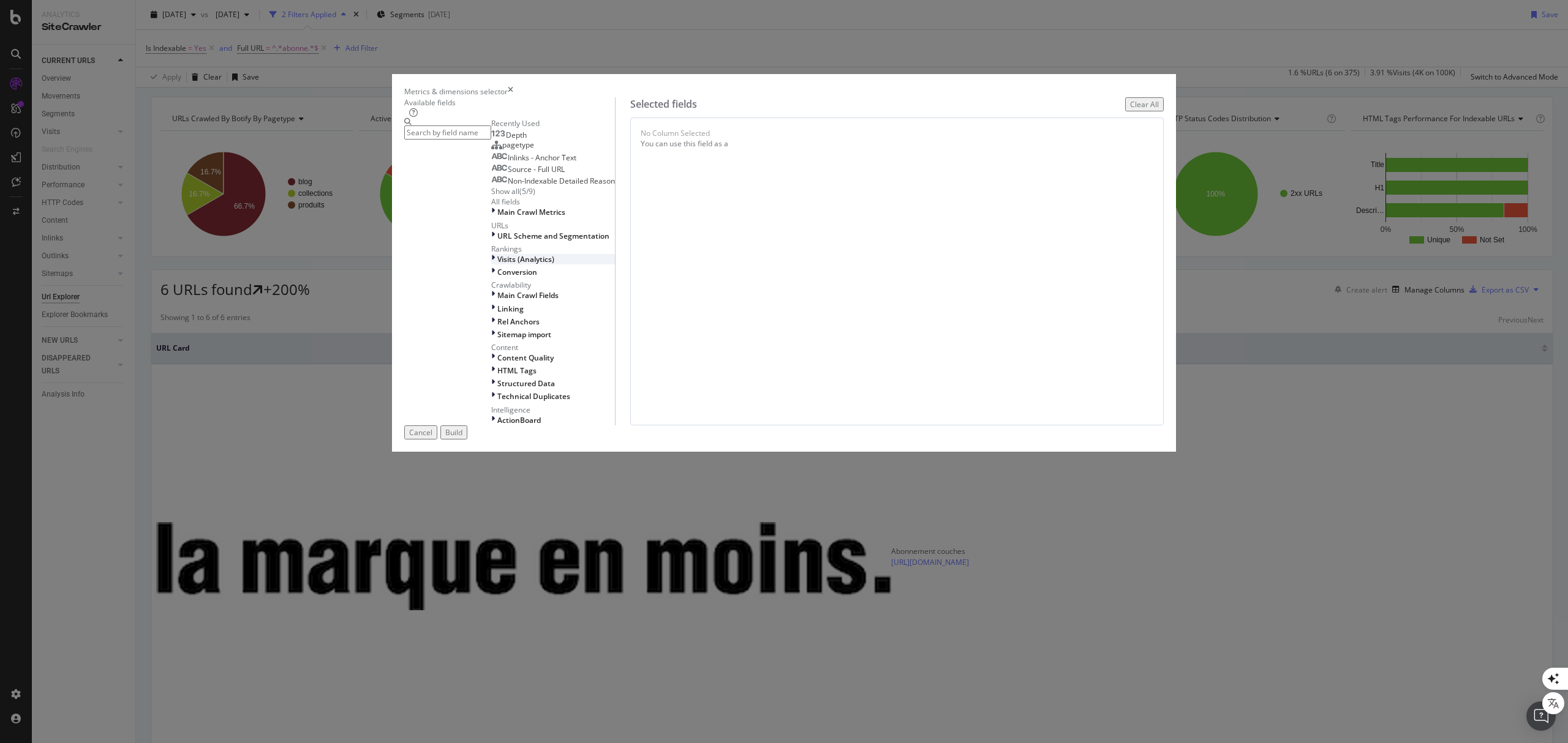
click at [554, 265] on span "Visits (Analytics)" at bounding box center [526, 259] width 57 height 10
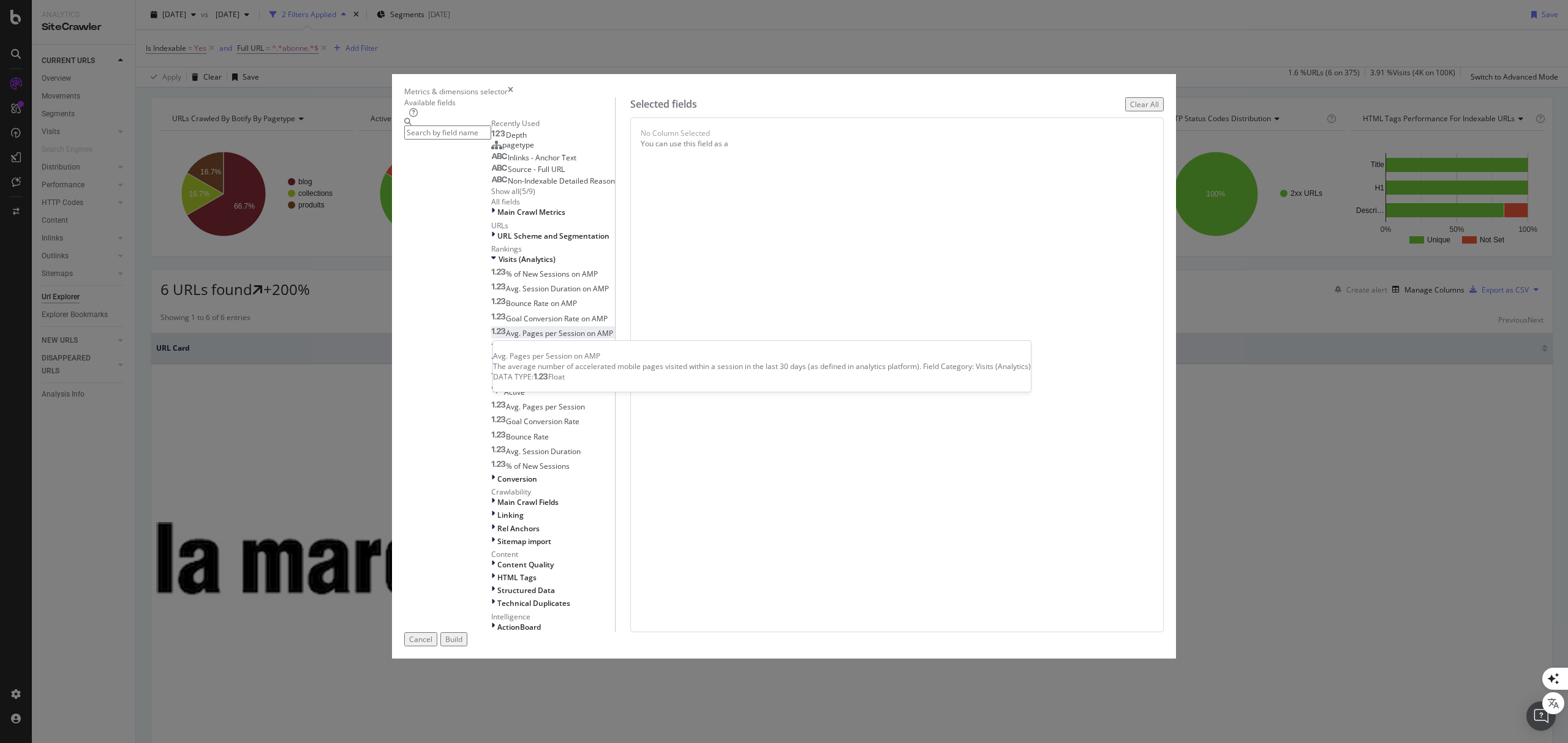
scroll to position [163, 0]
click at [546, 383] on span "No. of Visits" at bounding box center [525, 378] width 40 height 10
click at [467, 632] on button "Build" at bounding box center [454, 639] width 27 height 14
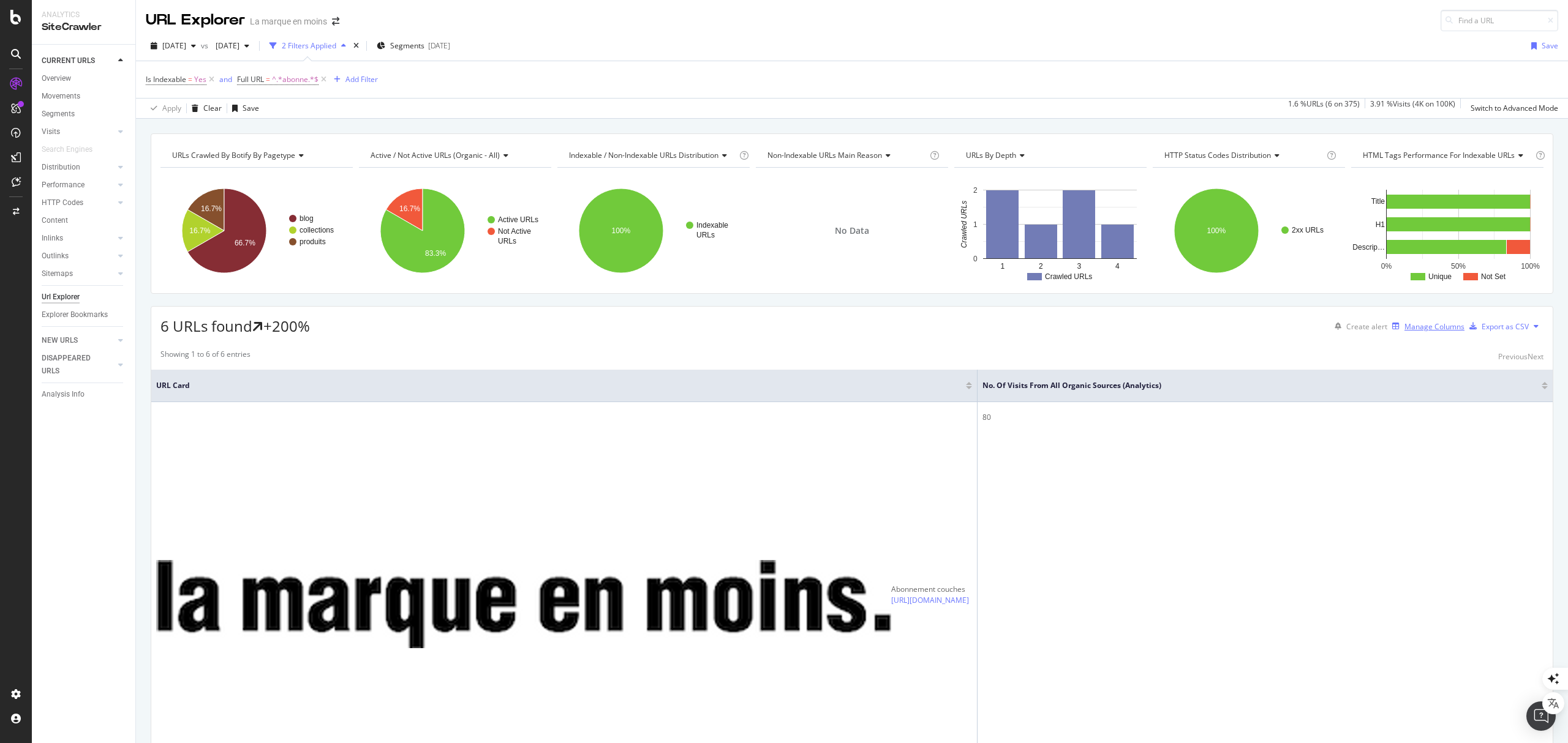
click at [1412, 330] on div "Manage Columns" at bounding box center [1434, 326] width 60 height 10
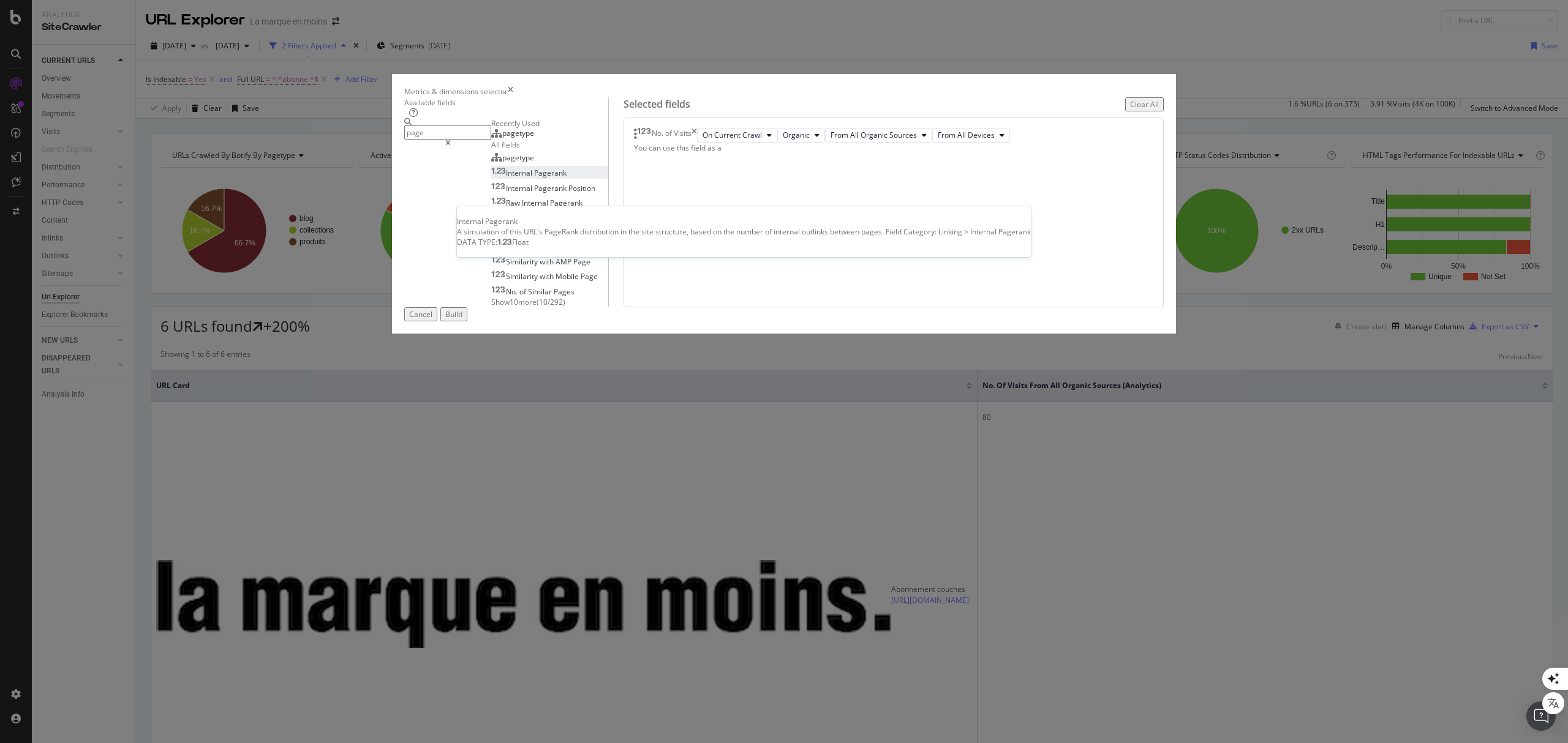
type input "page"
click at [567, 178] on span "Pagerank" at bounding box center [551, 173] width 32 height 10
click at [462, 319] on div "Build" at bounding box center [454, 314] width 17 height 10
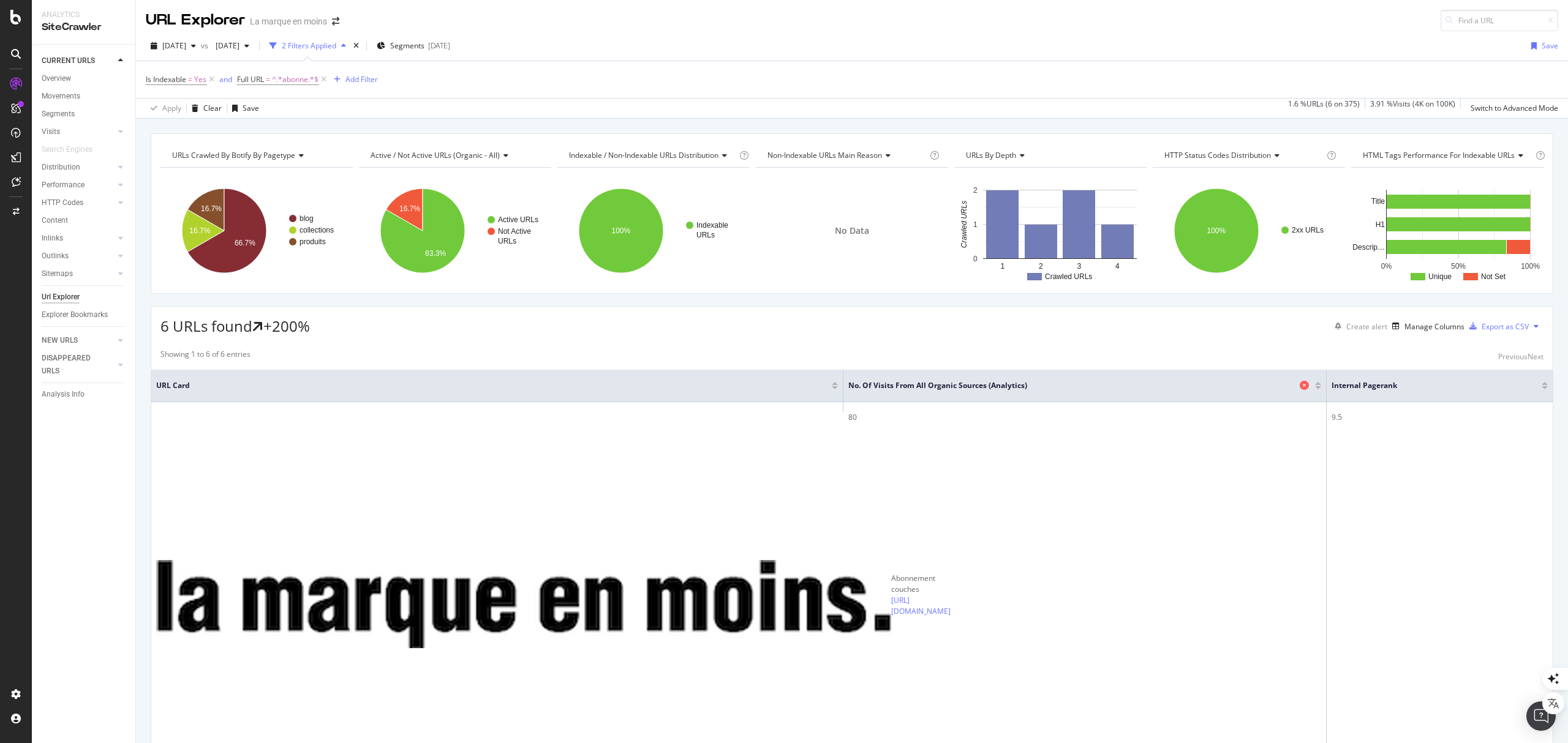
drag, startPoint x: 1313, startPoint y: 385, endPoint x: 1151, endPoint y: 387, distance: 162.0
click at [1151, 387] on th "No. of Visits from All Organic Sources (Analytics)" at bounding box center [1085, 386] width 483 height 32
